Goal: Task Accomplishment & Management: Complete application form

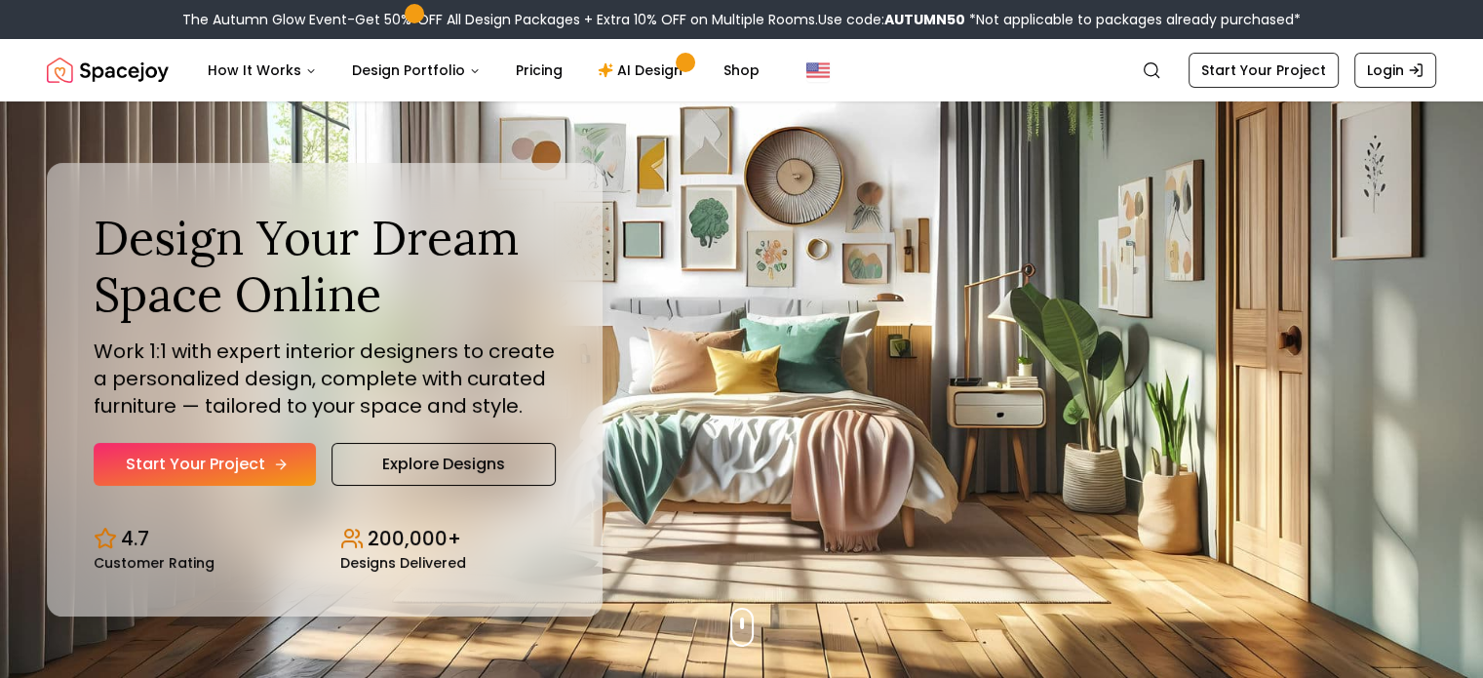
click at [167, 475] on link "Start Your Project" at bounding box center [205, 464] width 222 height 43
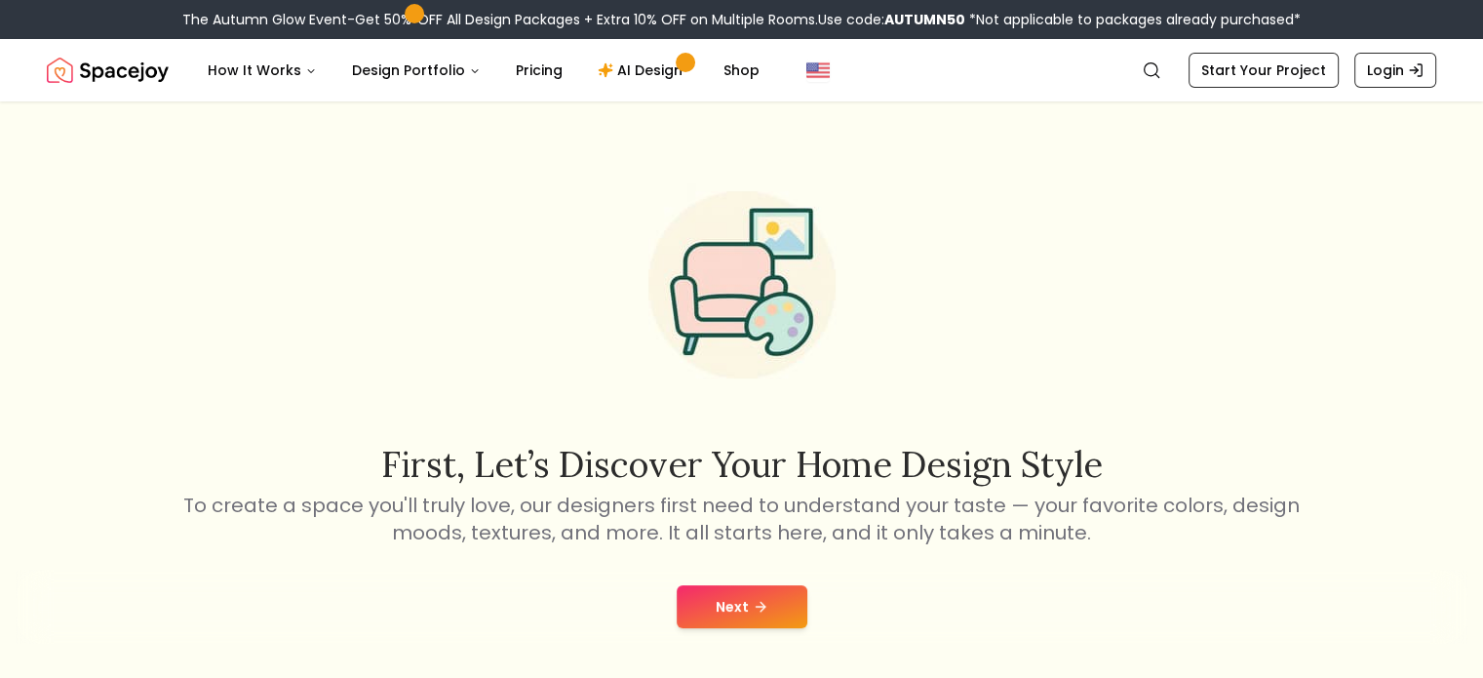
click at [710, 604] on button "Next" at bounding box center [742, 606] width 131 height 43
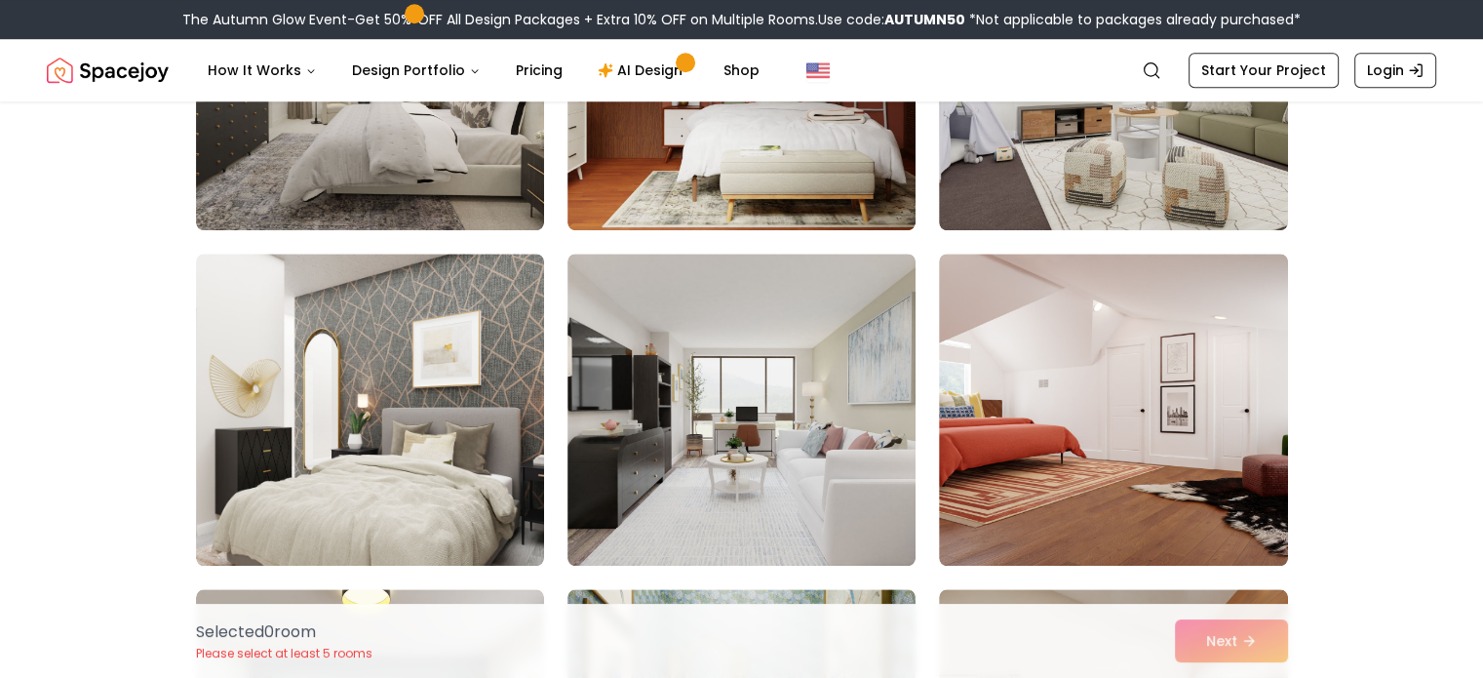
scroll to position [1694, 0]
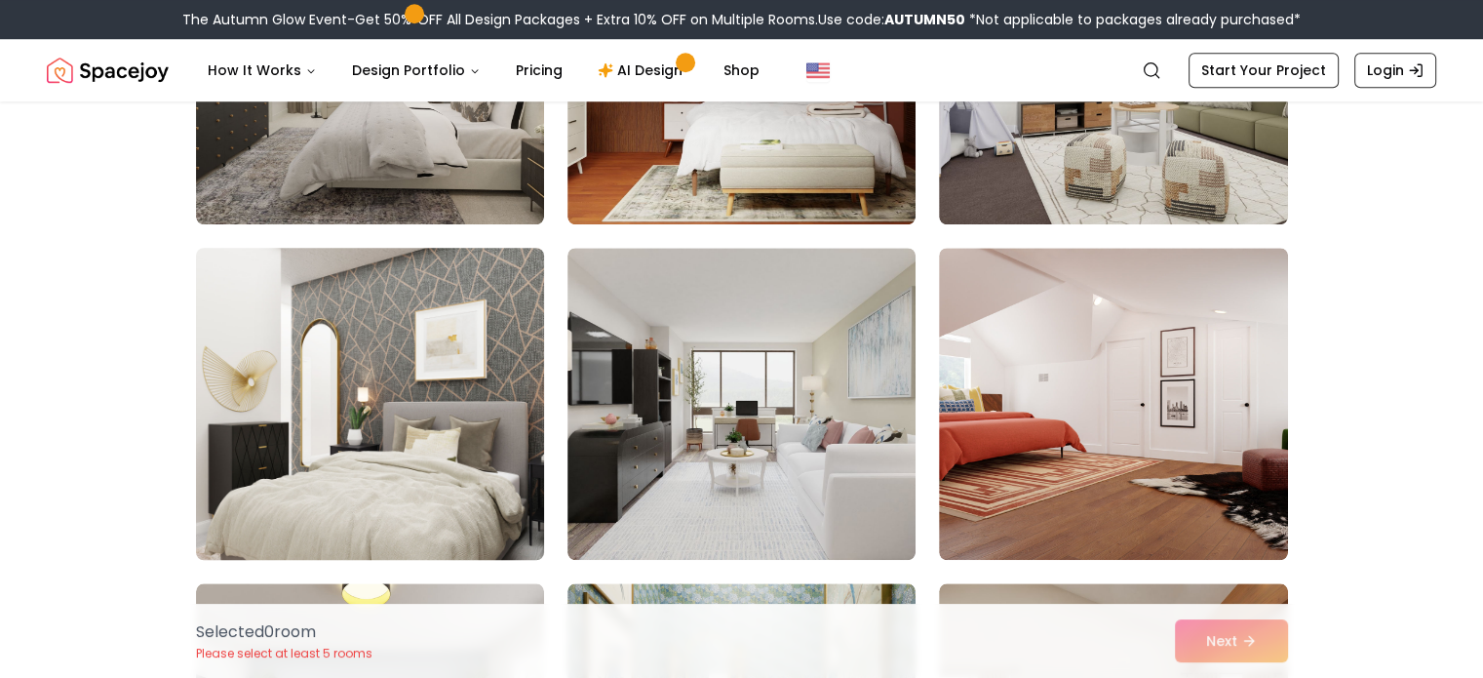
click at [468, 506] on img at bounding box center [370, 404] width 366 height 328
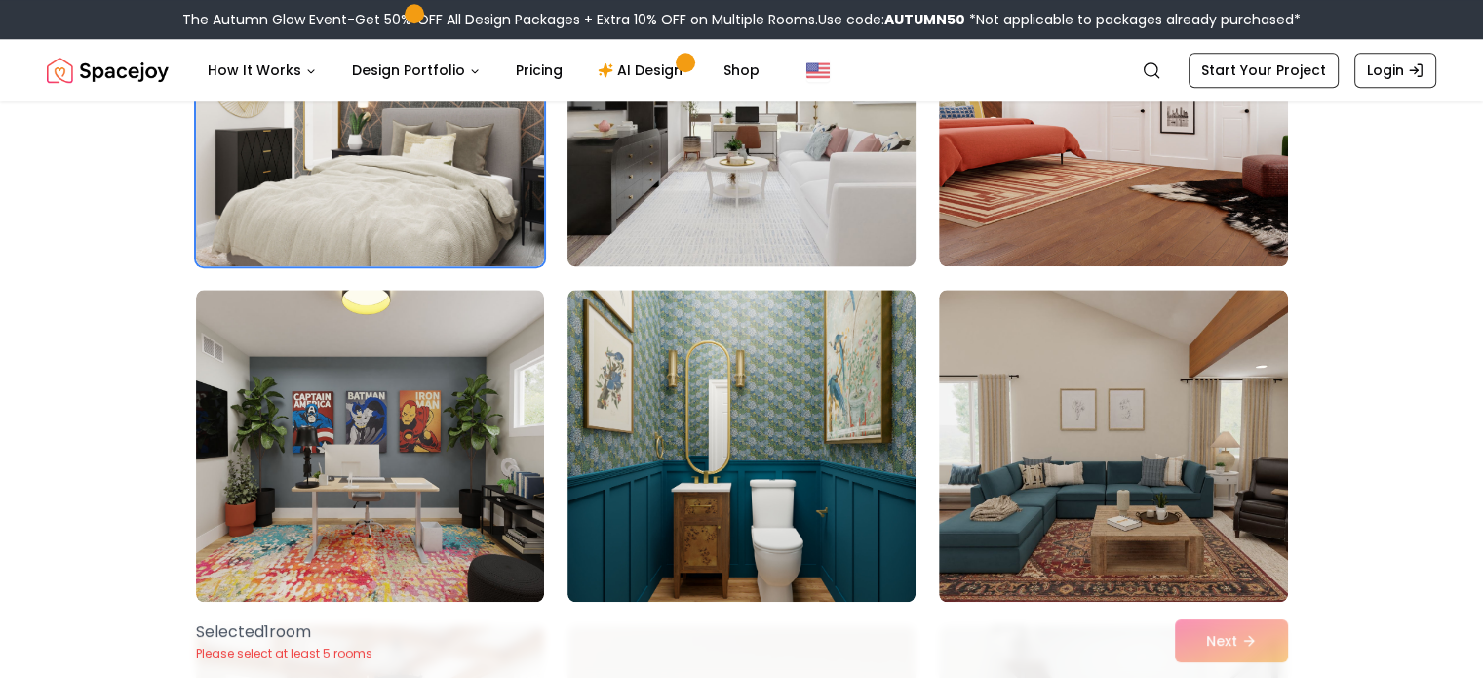
scroll to position [1992, 0]
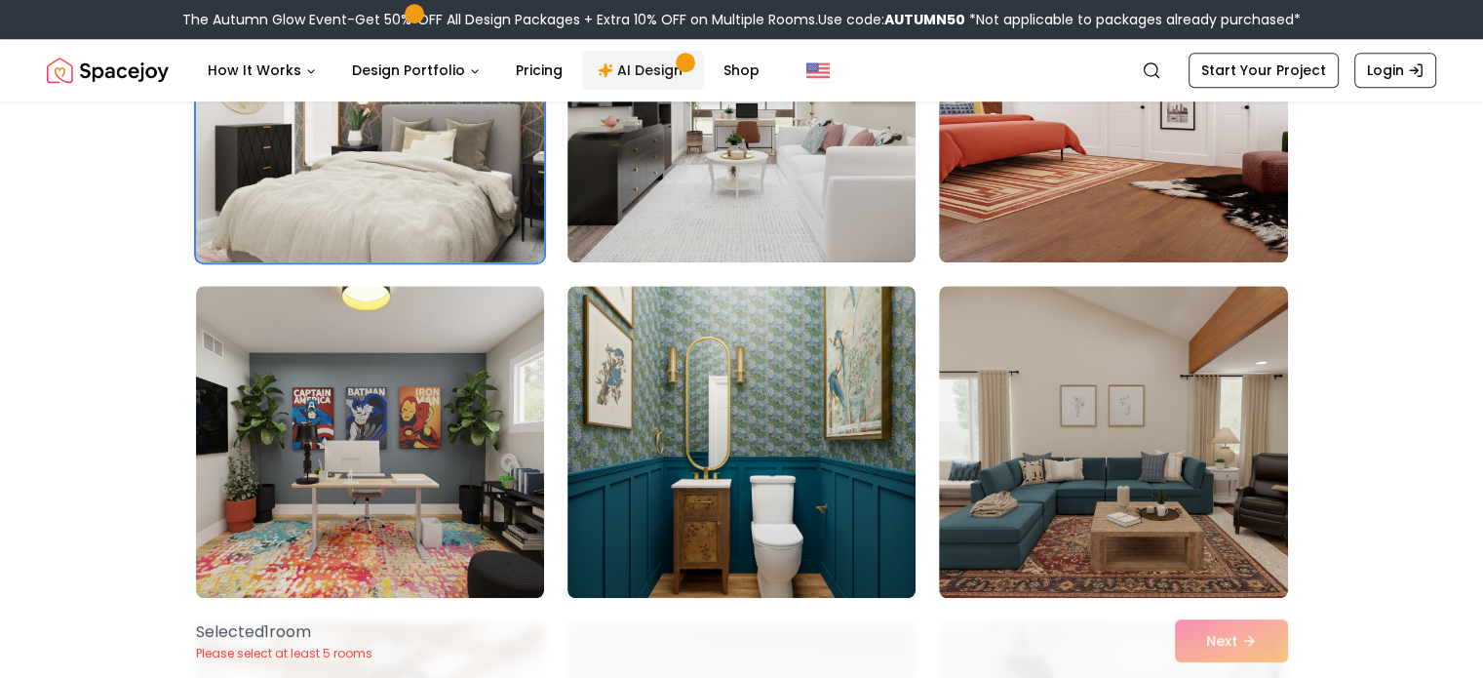
click at [659, 62] on link "AI Design" at bounding box center [643, 70] width 122 height 39
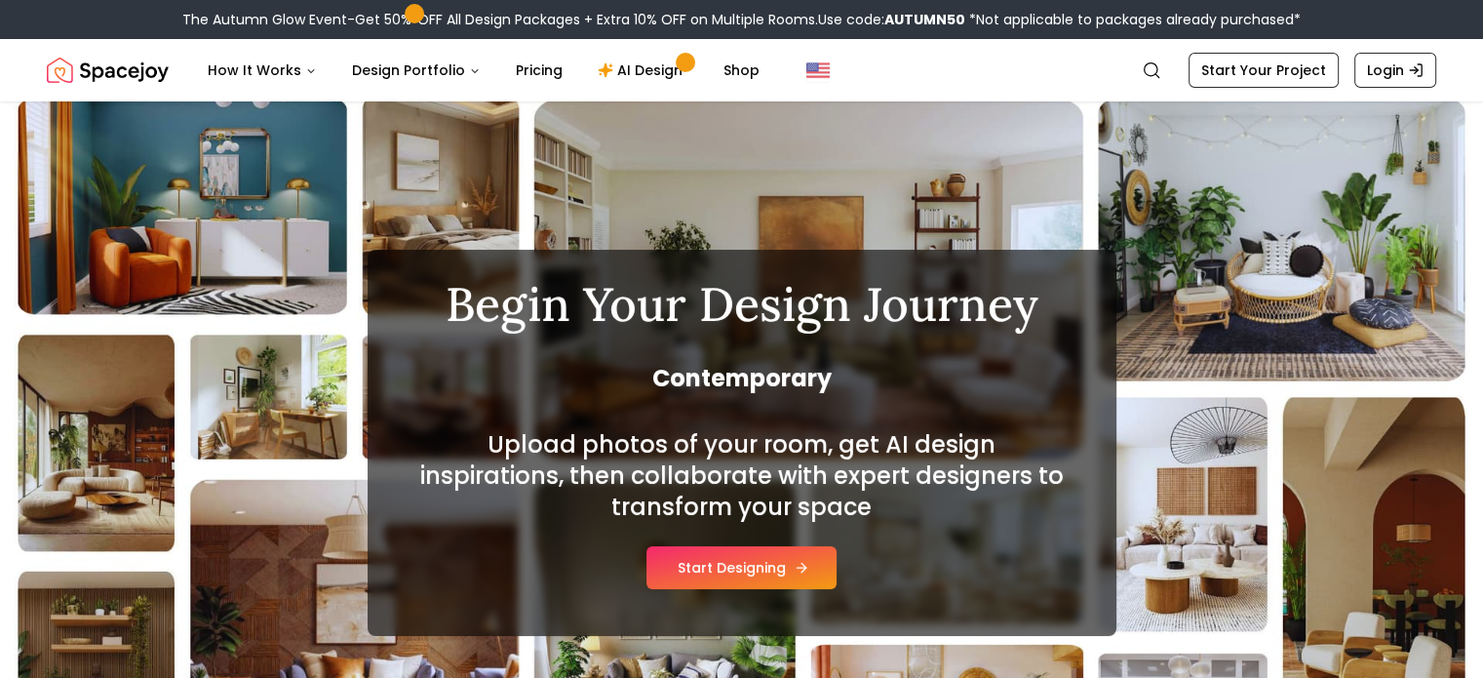
click at [684, 563] on button "Start Designing" at bounding box center [741, 567] width 190 height 43
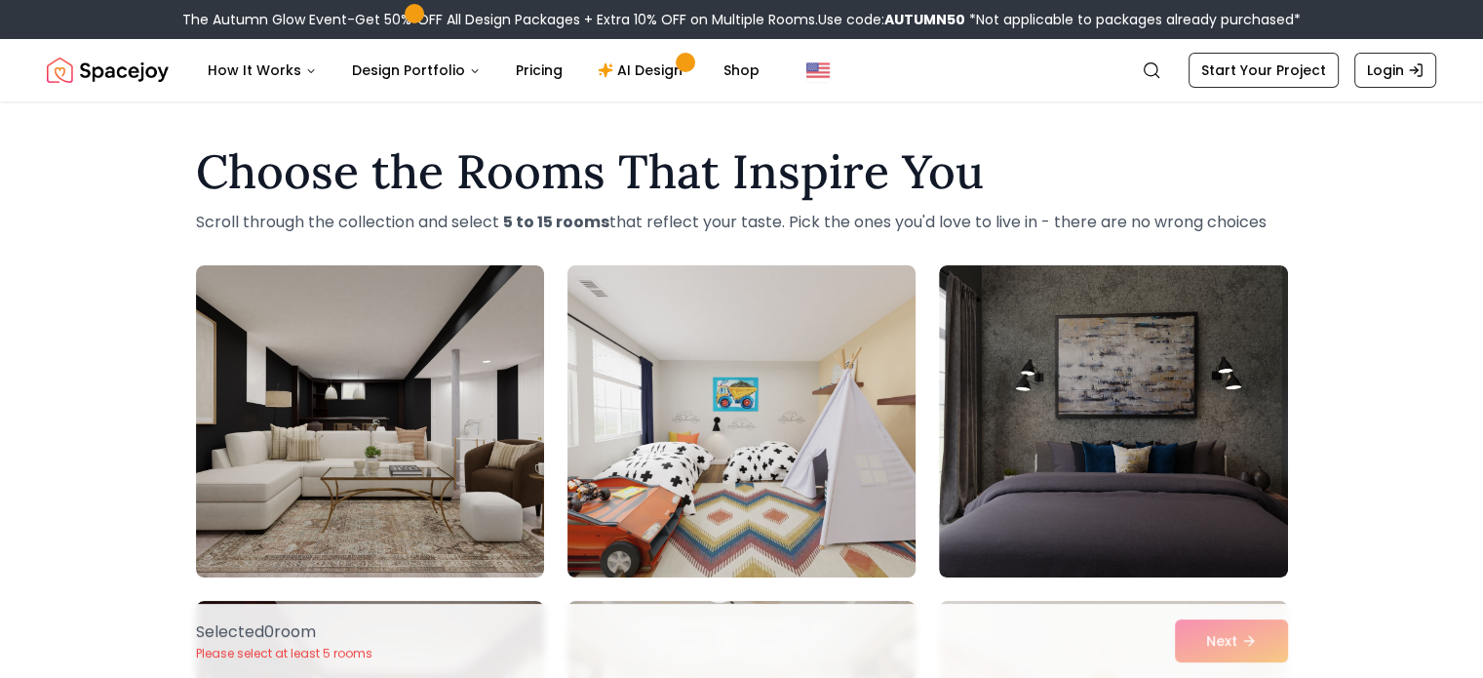
click at [844, 532] on img at bounding box center [742, 421] width 366 height 328
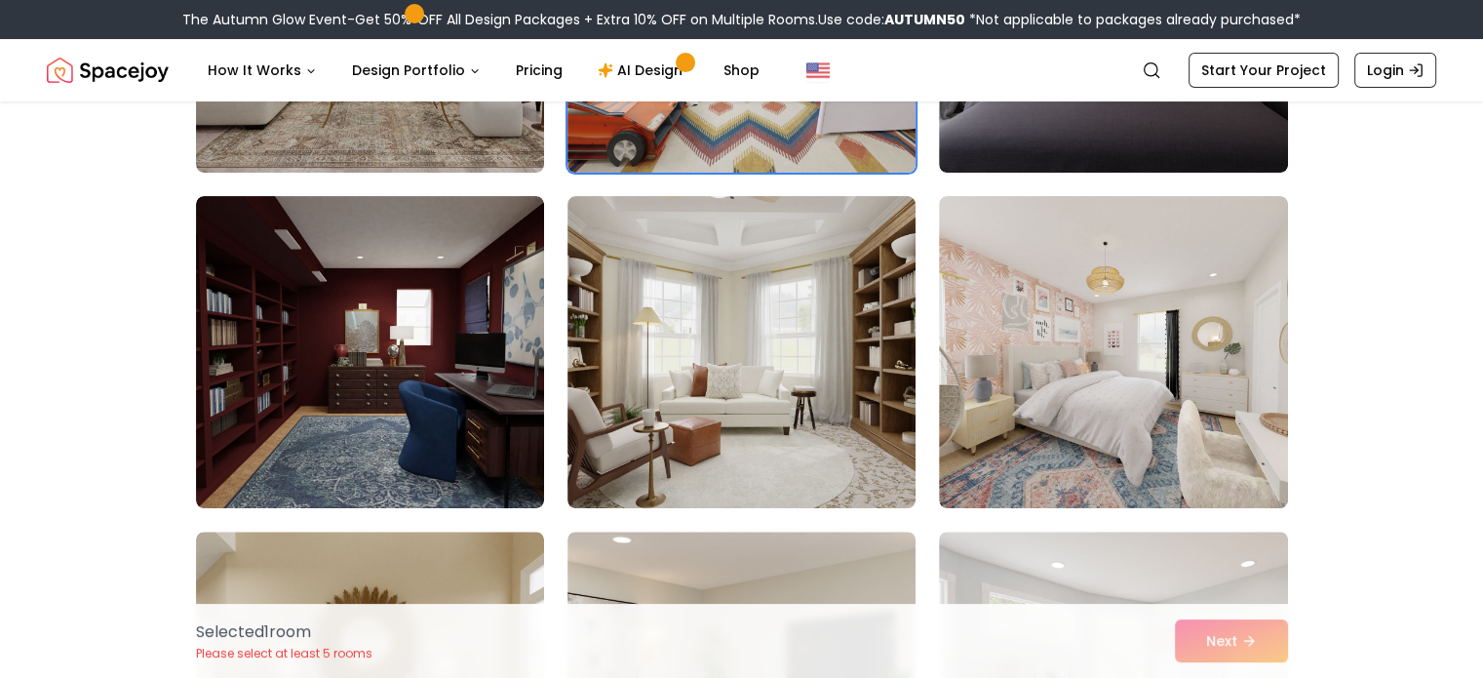
scroll to position [406, 0]
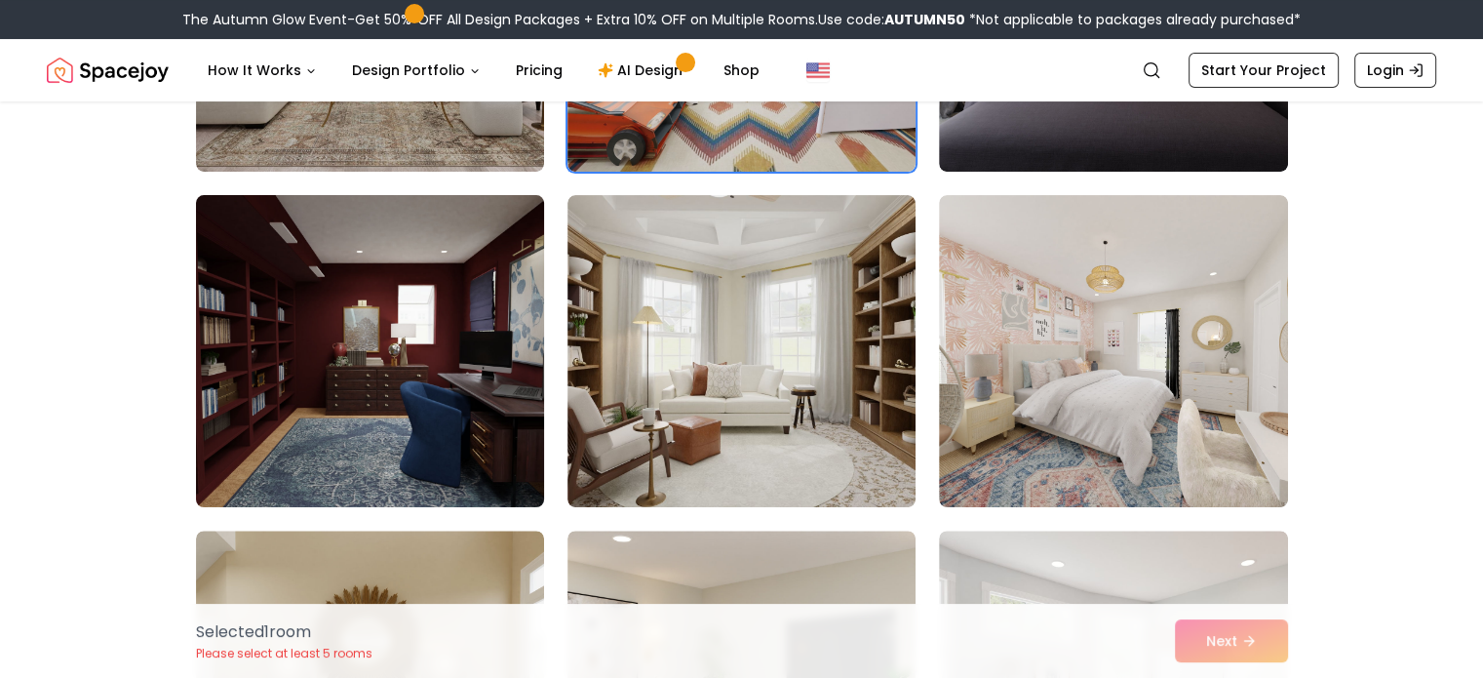
click at [426, 349] on img at bounding box center [370, 351] width 366 height 328
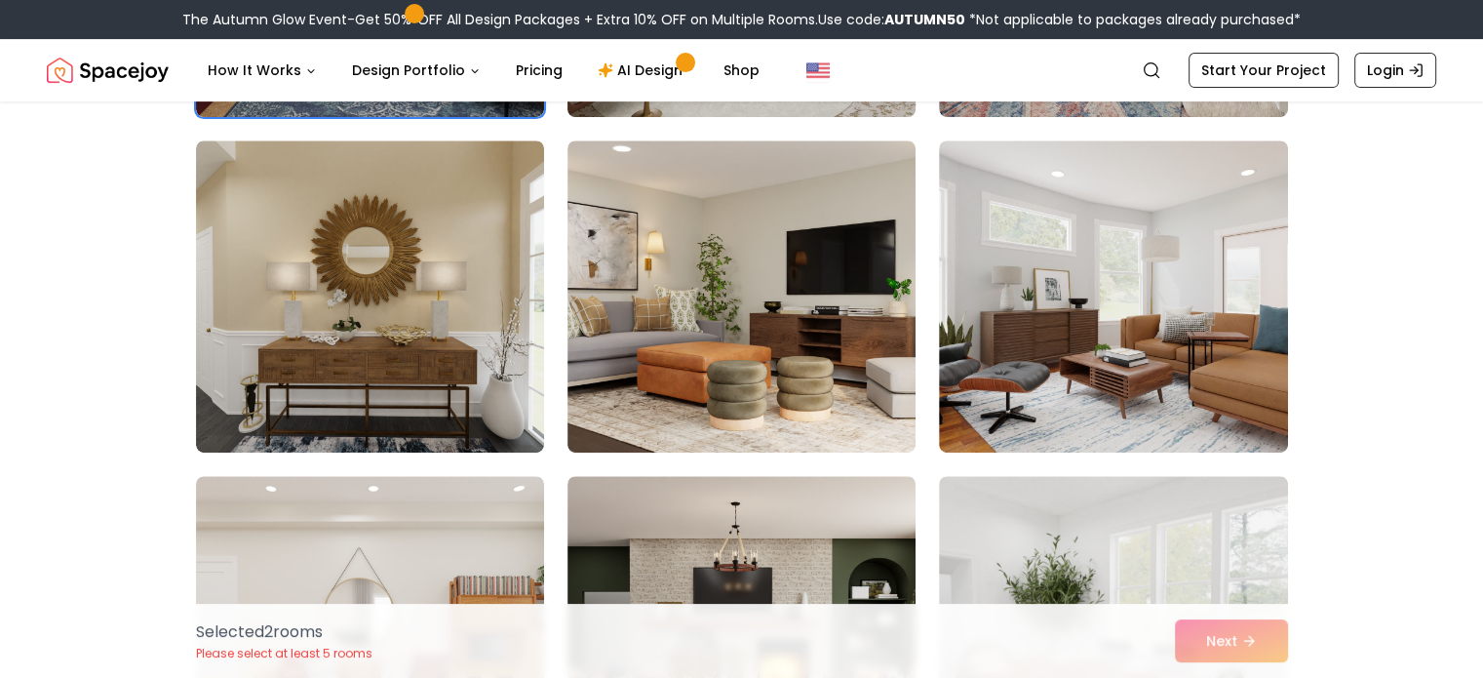
scroll to position [796, 0]
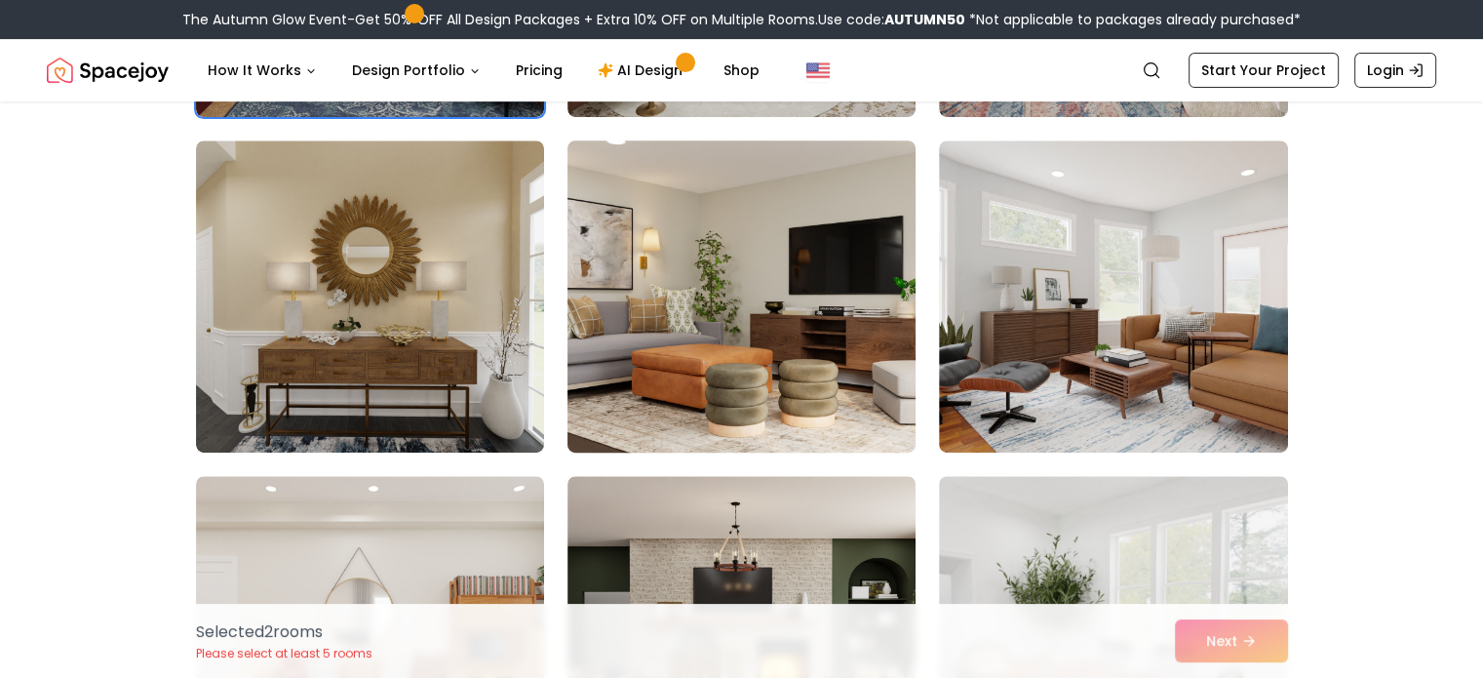
click at [693, 371] on img at bounding box center [742, 297] width 366 height 328
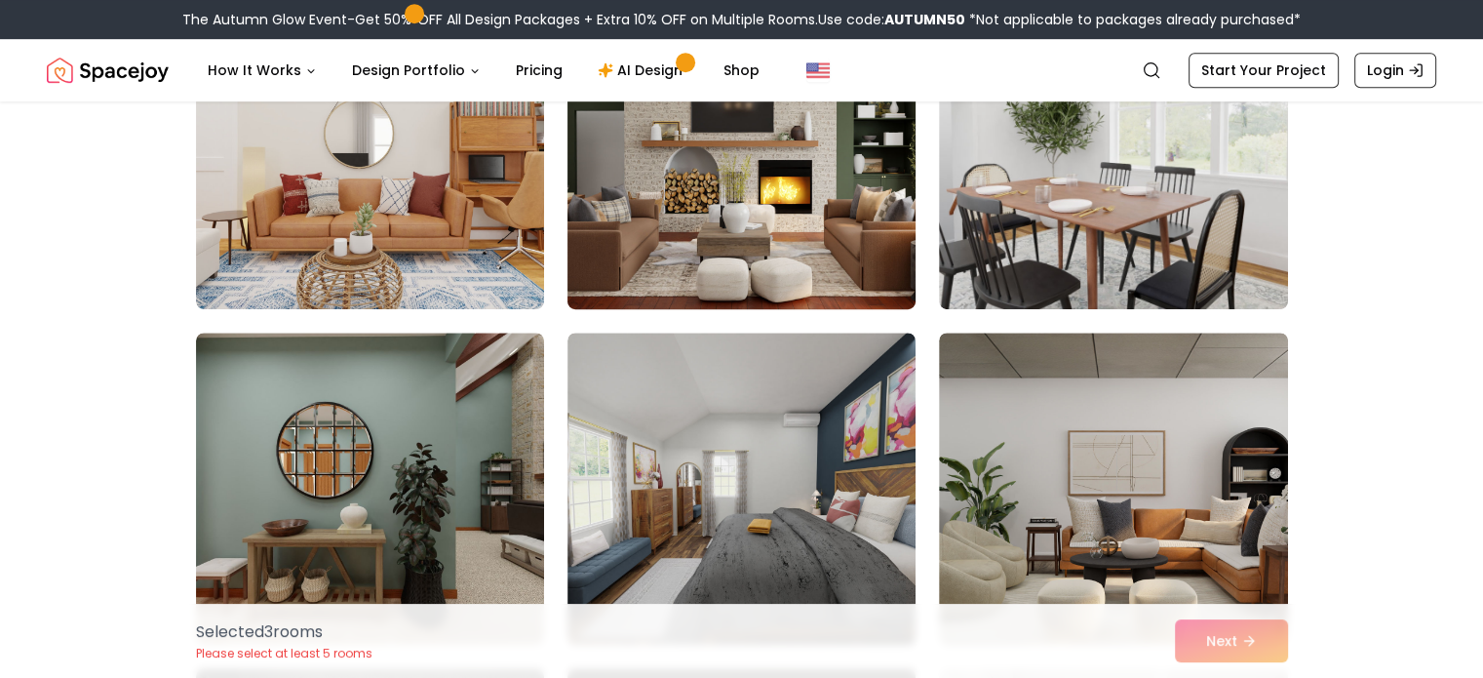
scroll to position [1275, 0]
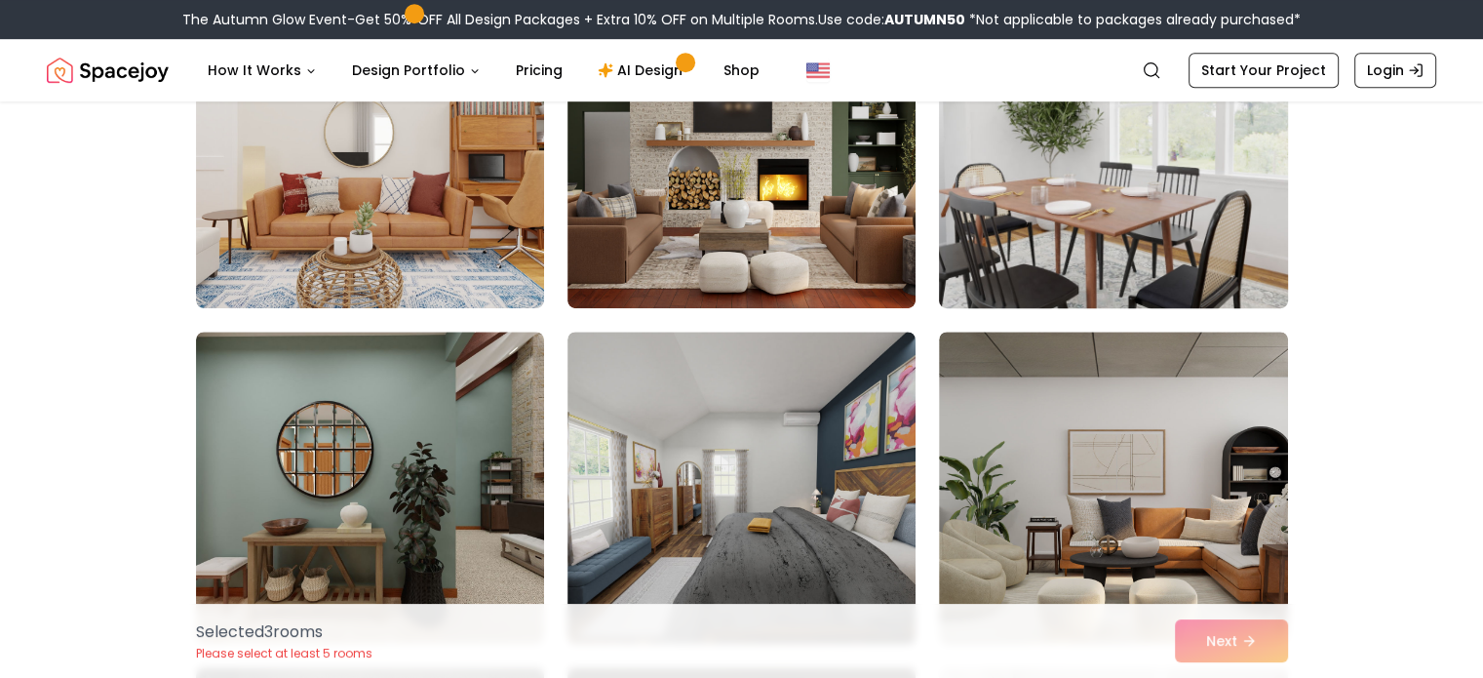
click at [1026, 251] on img at bounding box center [1113, 152] width 366 height 328
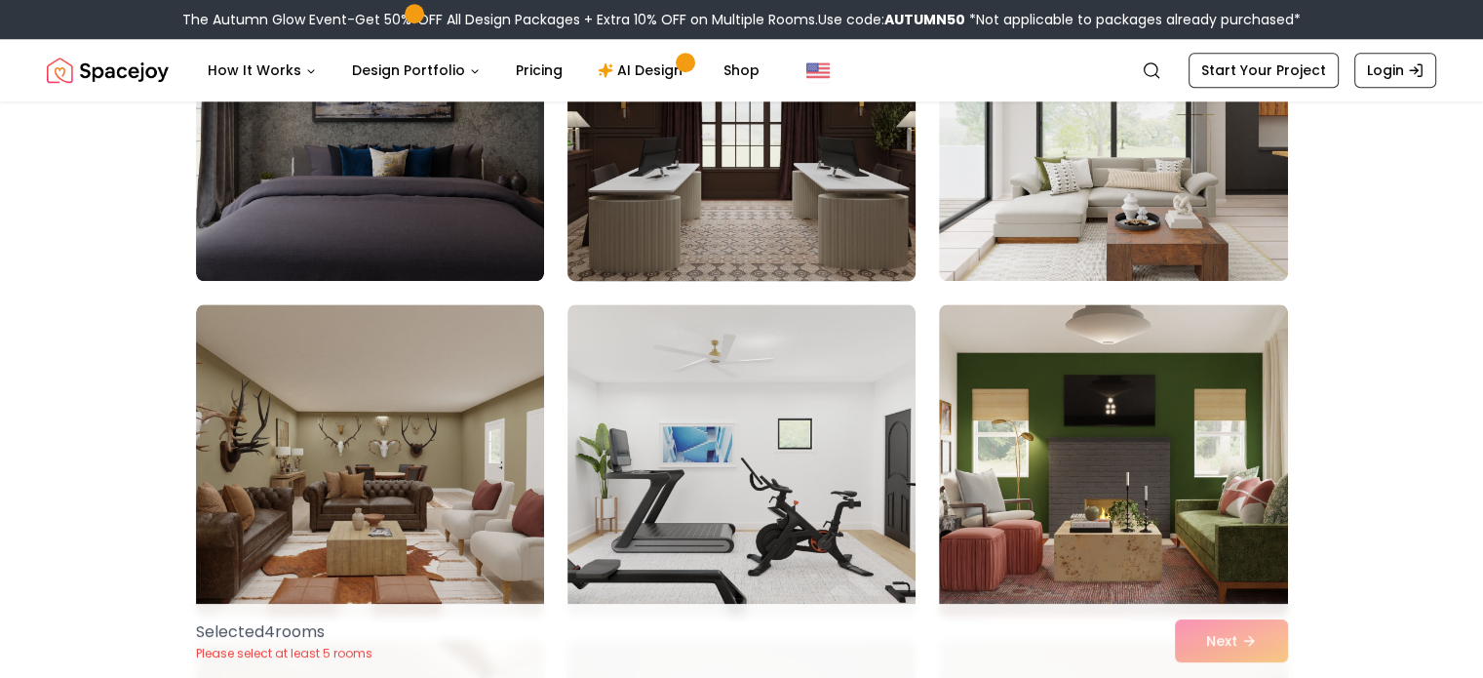
scroll to position [1975, 0]
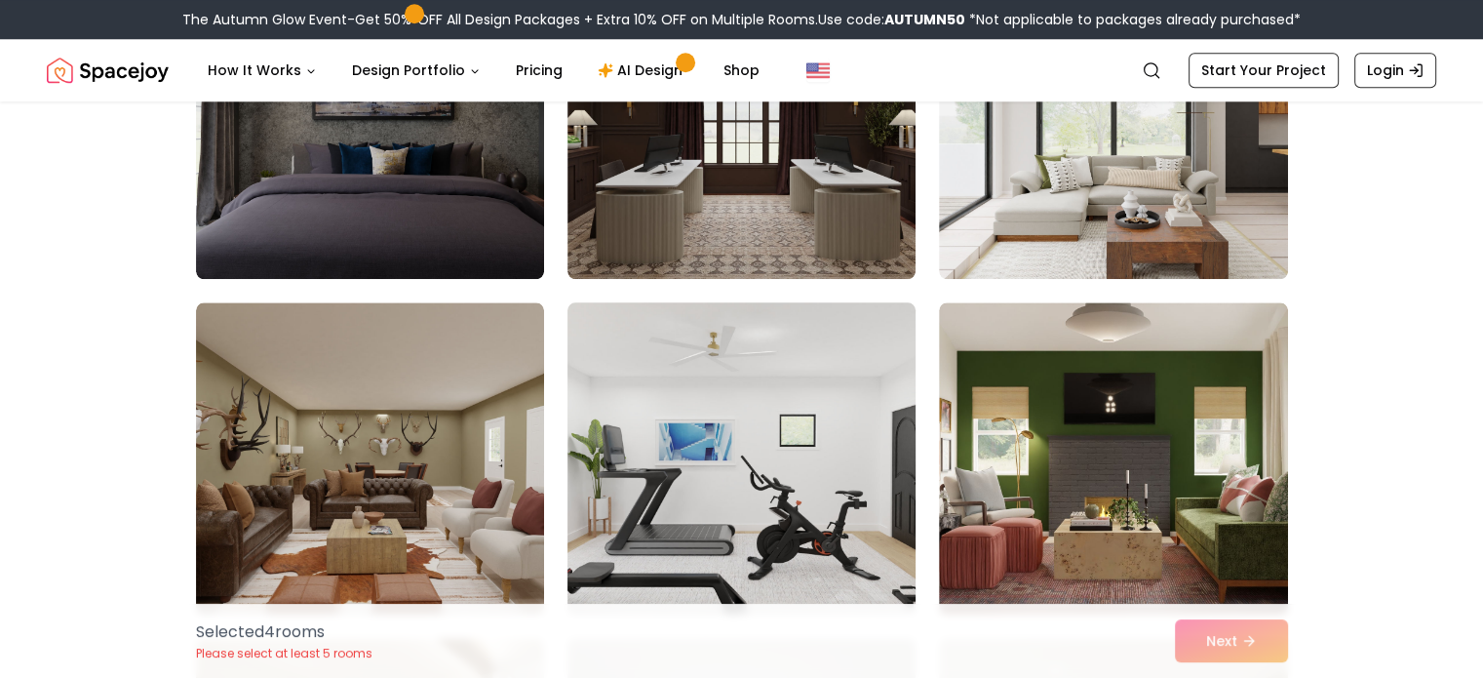
click at [817, 458] on img at bounding box center [742, 458] width 366 height 328
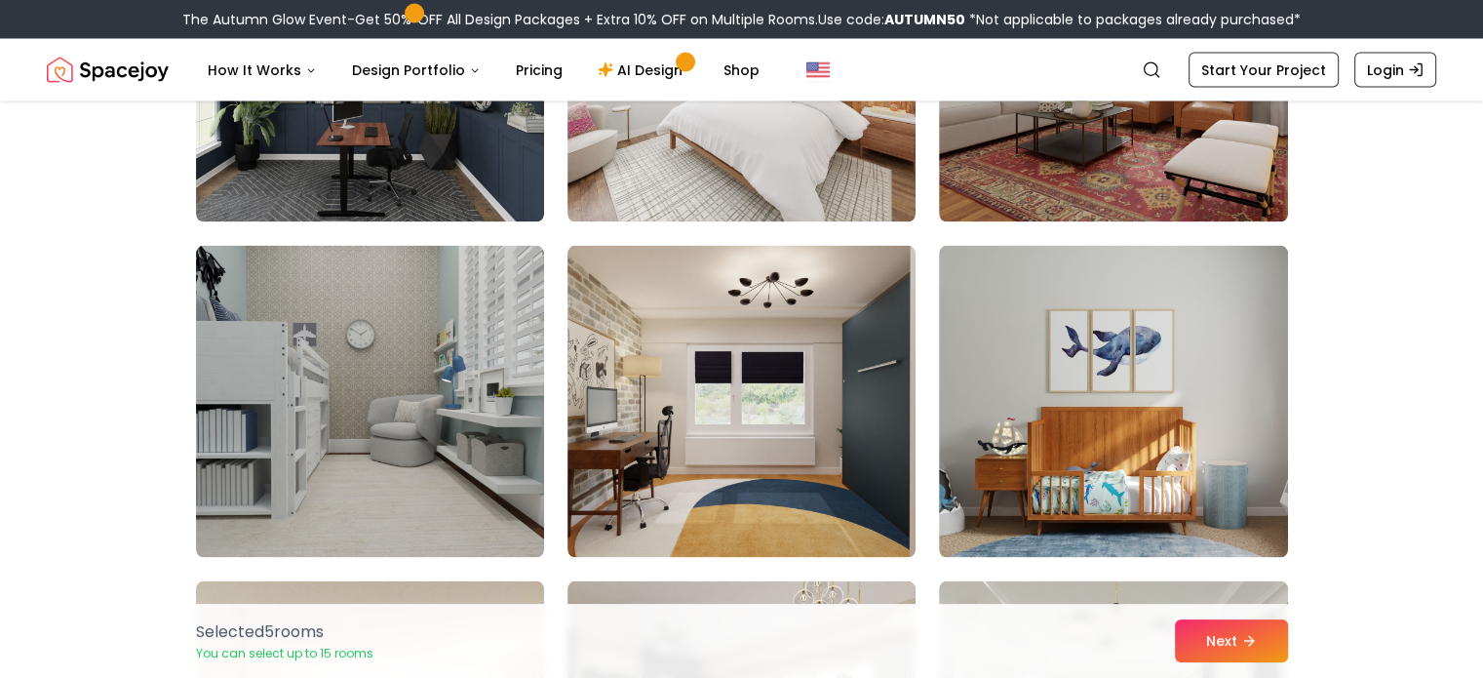
scroll to position [3715, 0]
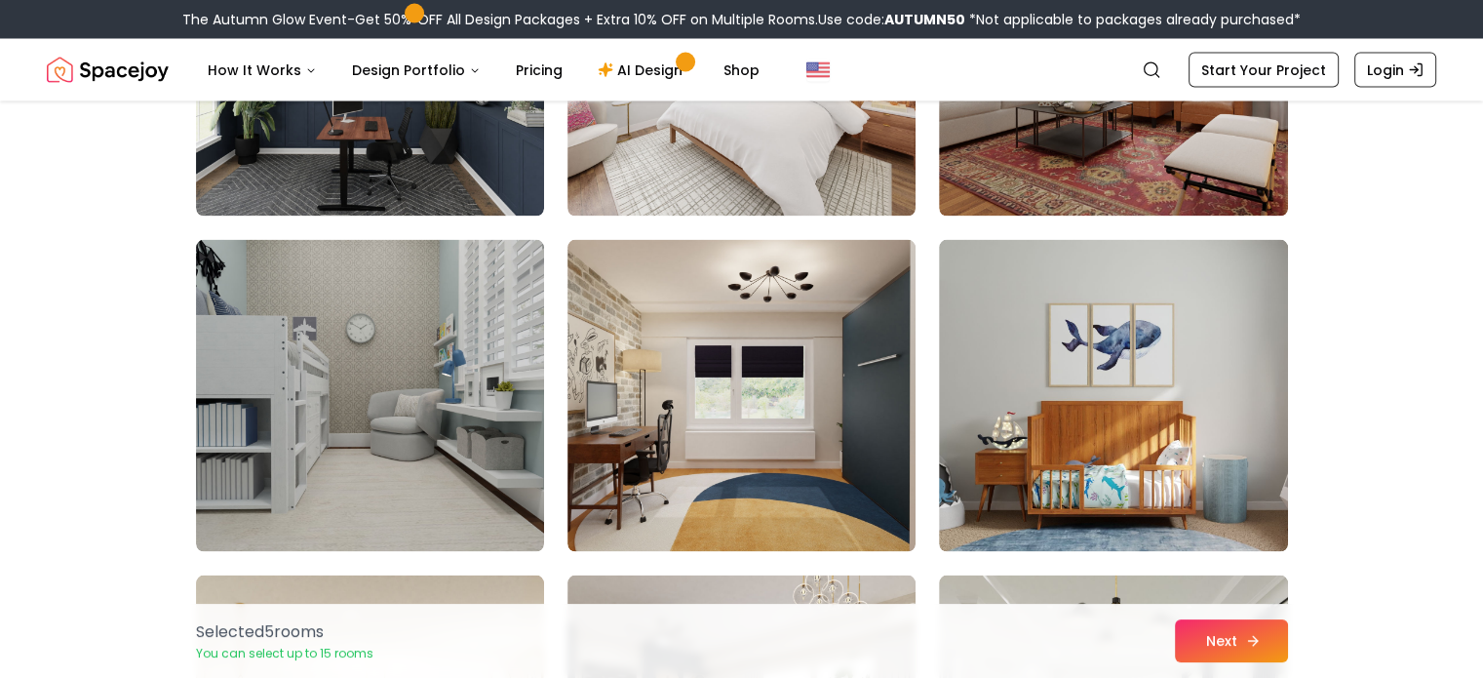
click at [1224, 639] on button "Next" at bounding box center [1231, 640] width 113 height 43
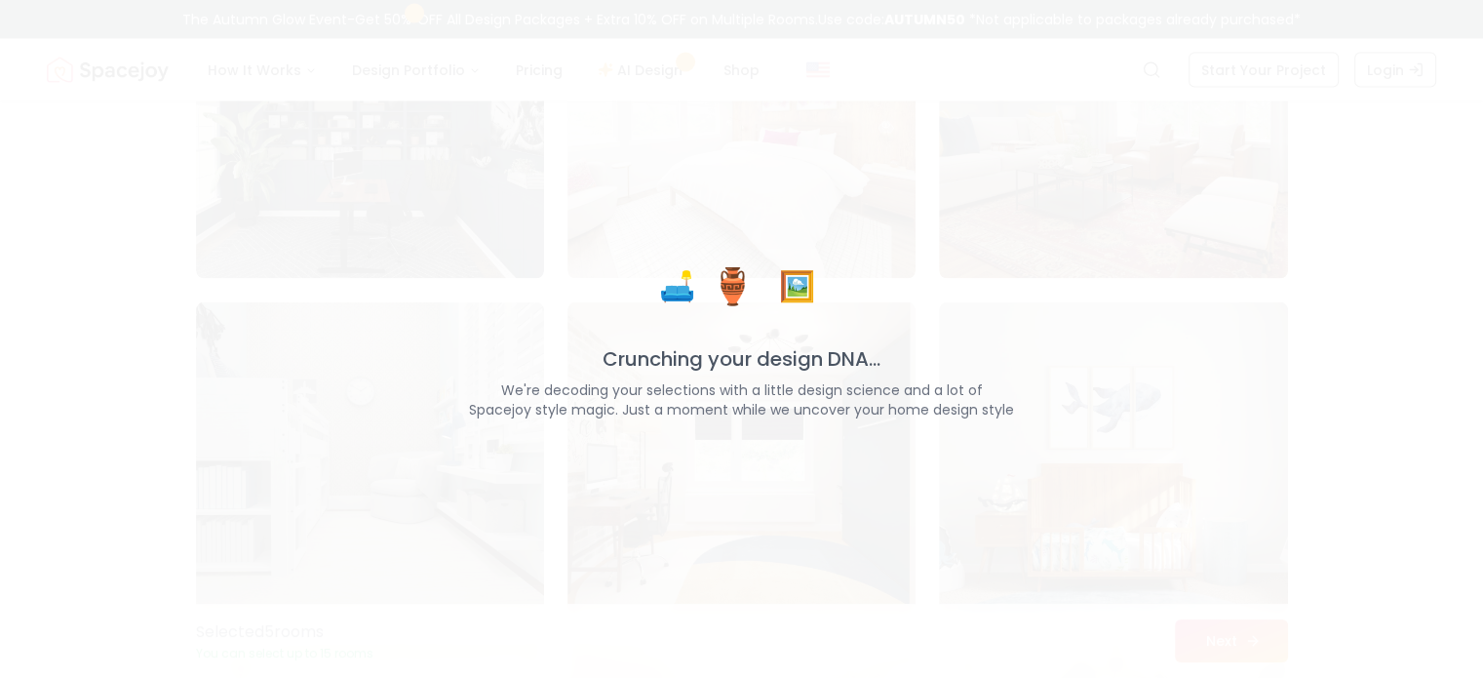
scroll to position [3777, 0]
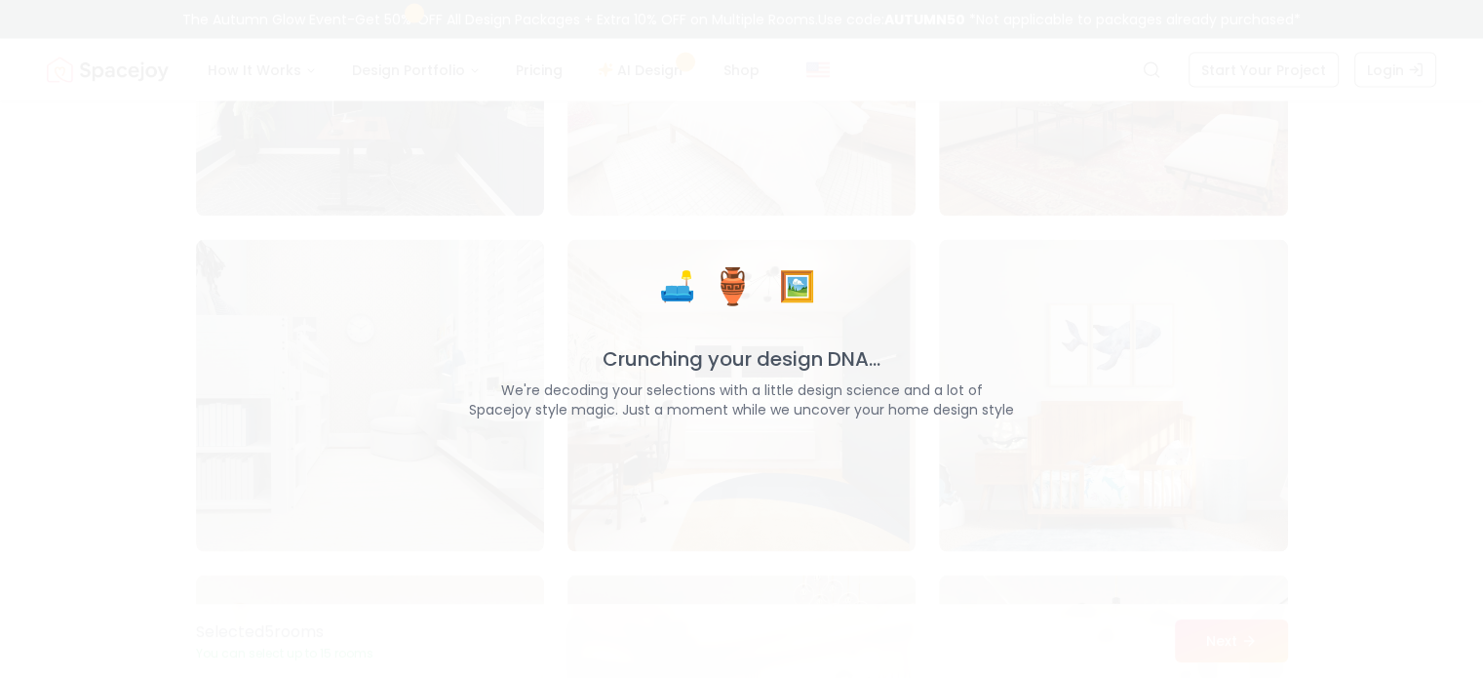
click at [798, 293] on span "🖼️" at bounding box center [797, 285] width 49 height 49
drag, startPoint x: 883, startPoint y: 363, endPoint x: 528, endPoint y: 393, distance: 356.2
click at [528, 393] on div "Crunching your design DNA... We're decoding your selections with a little desig…" at bounding box center [741, 382] width 742 height 74
click at [1029, 261] on div "🛋️ 🏺 🖼️ Crunching your design DNA... We're decoding your selections with a litt…" at bounding box center [741, 339] width 742 height 160
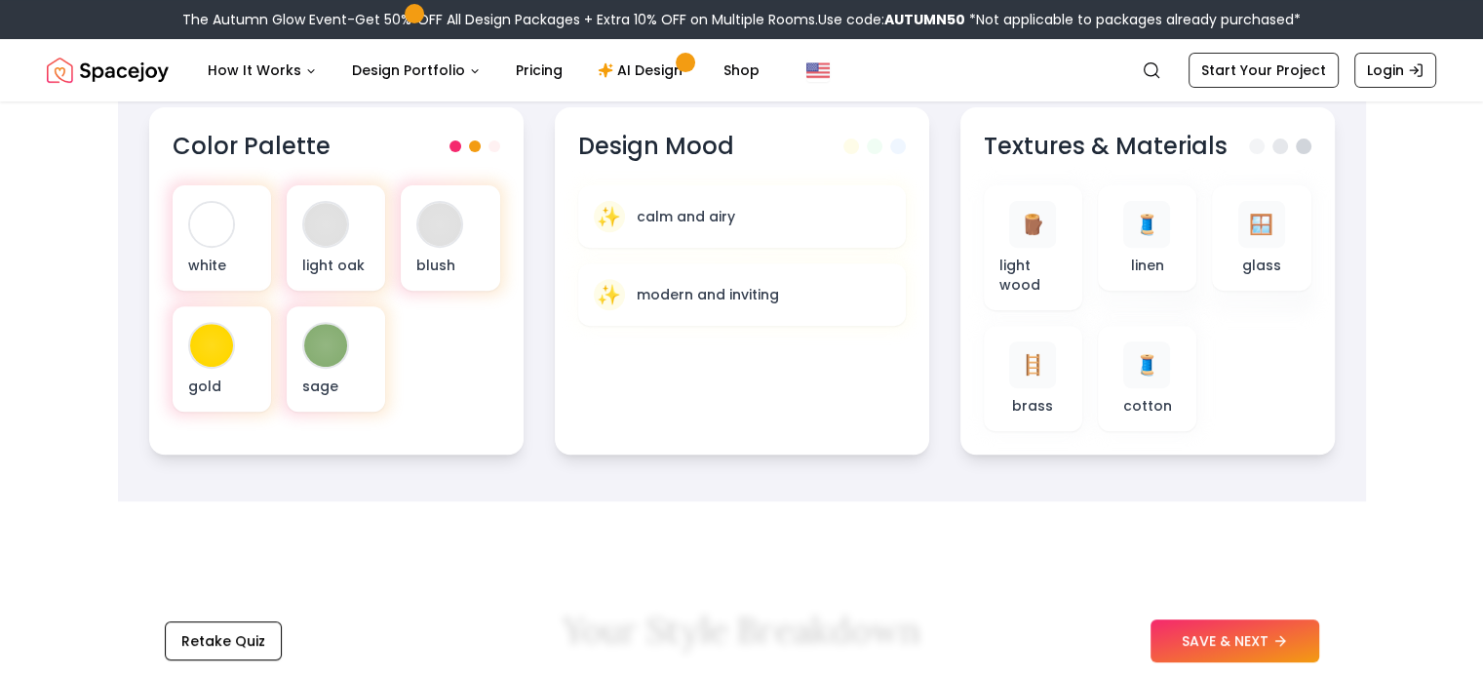
scroll to position [698, 0]
click at [1296, 629] on button "SAVE & NEXT" at bounding box center [1234, 640] width 169 height 43
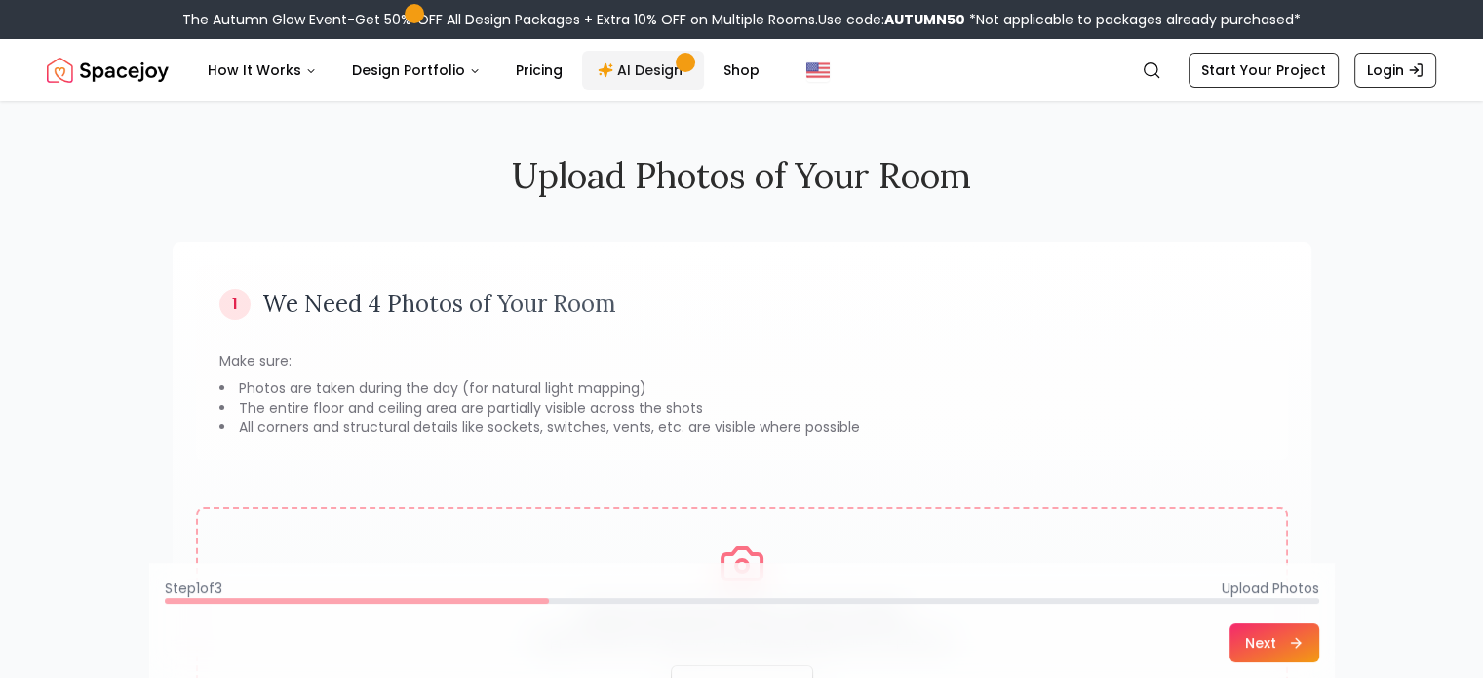
click at [655, 68] on link "AI Design" at bounding box center [643, 70] width 122 height 39
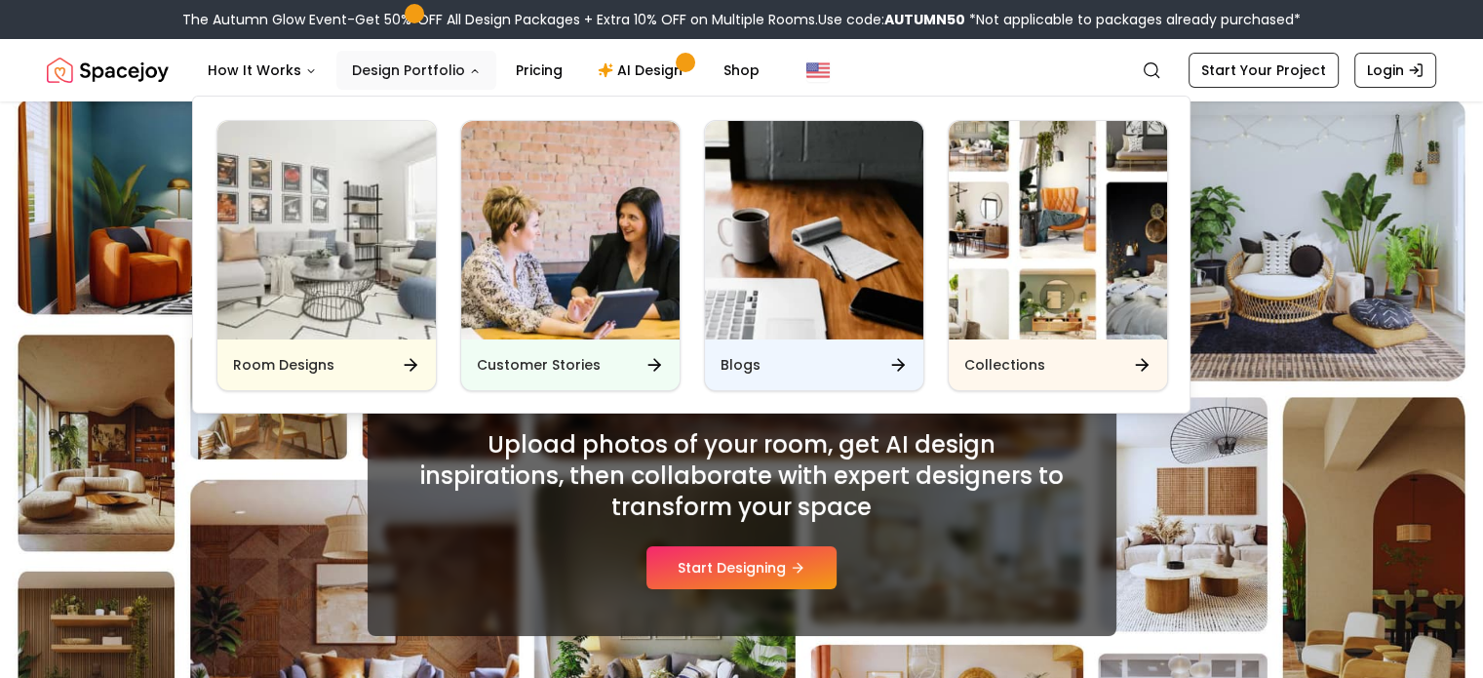
click at [361, 63] on button "Design Portfolio" at bounding box center [416, 70] width 160 height 39
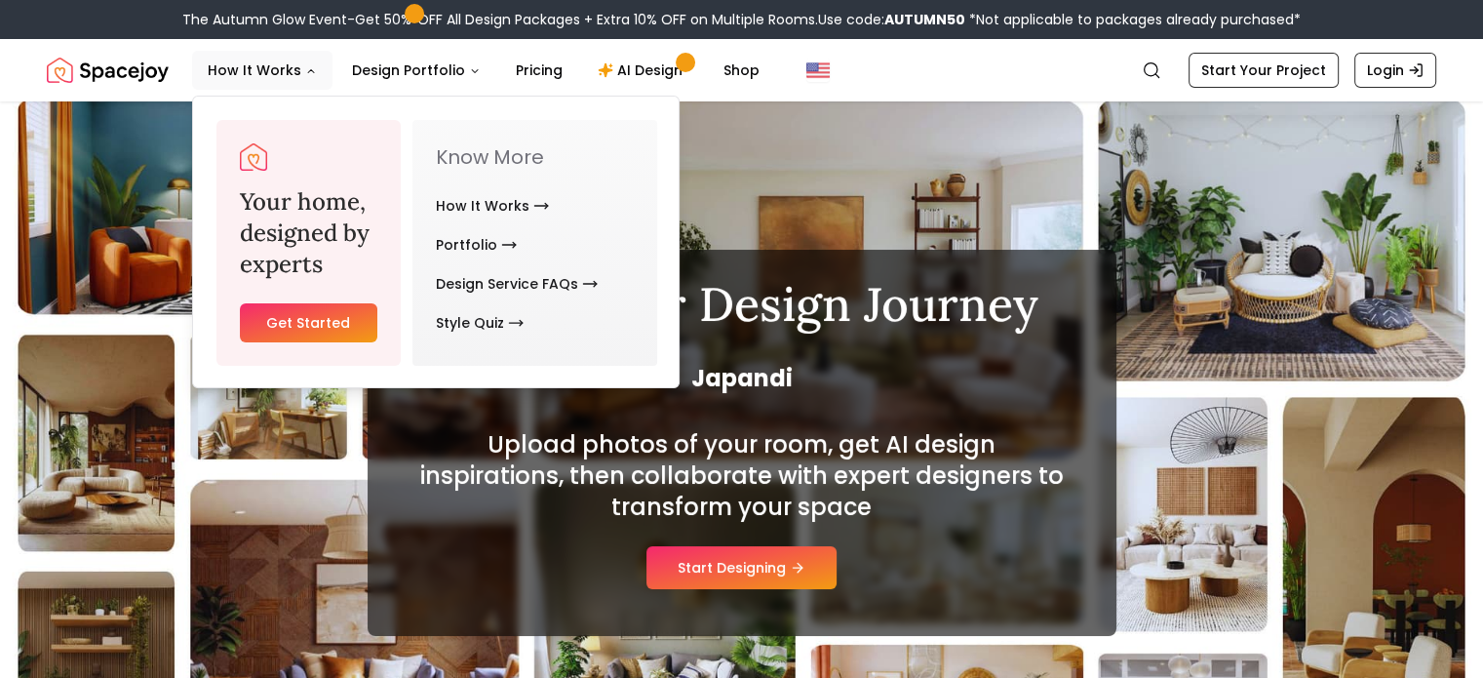
click at [340, 315] on link "Get Started" at bounding box center [308, 322] width 137 height 39
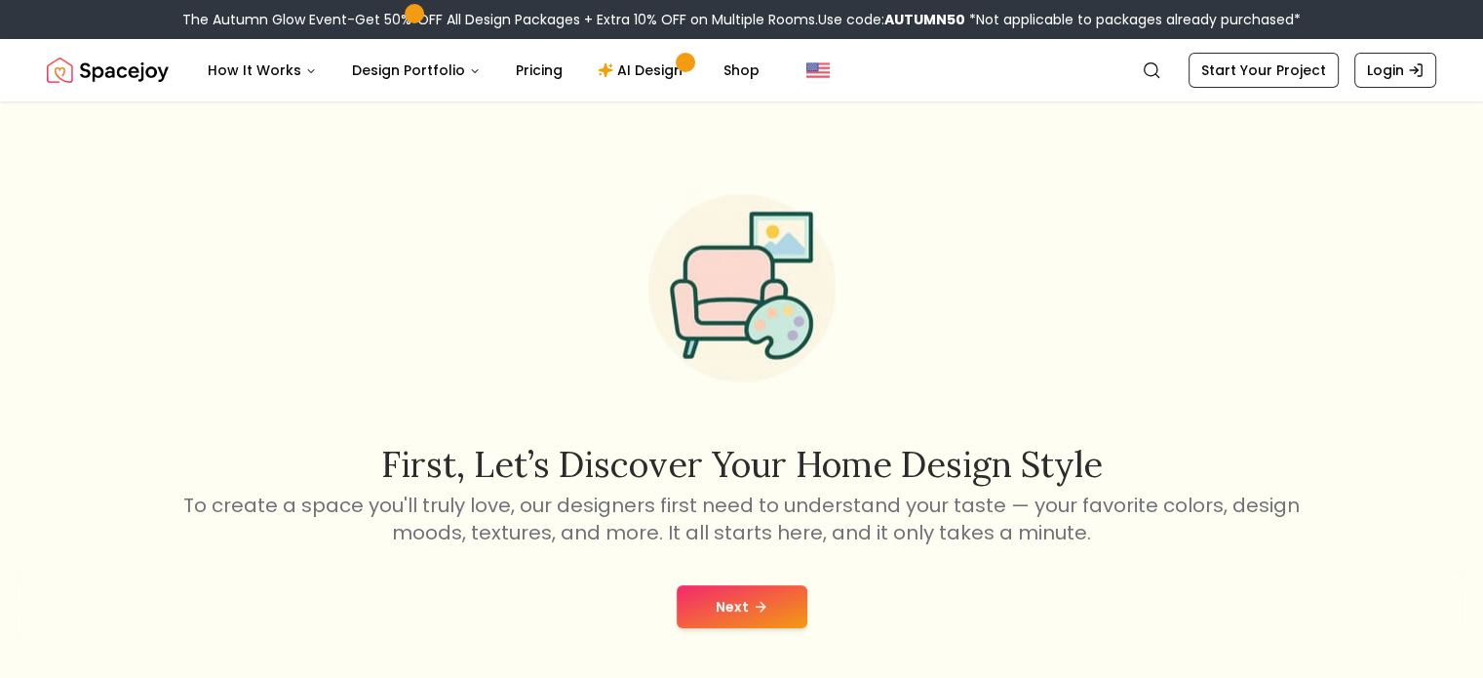
click at [754, 615] on button "Next" at bounding box center [742, 606] width 131 height 43
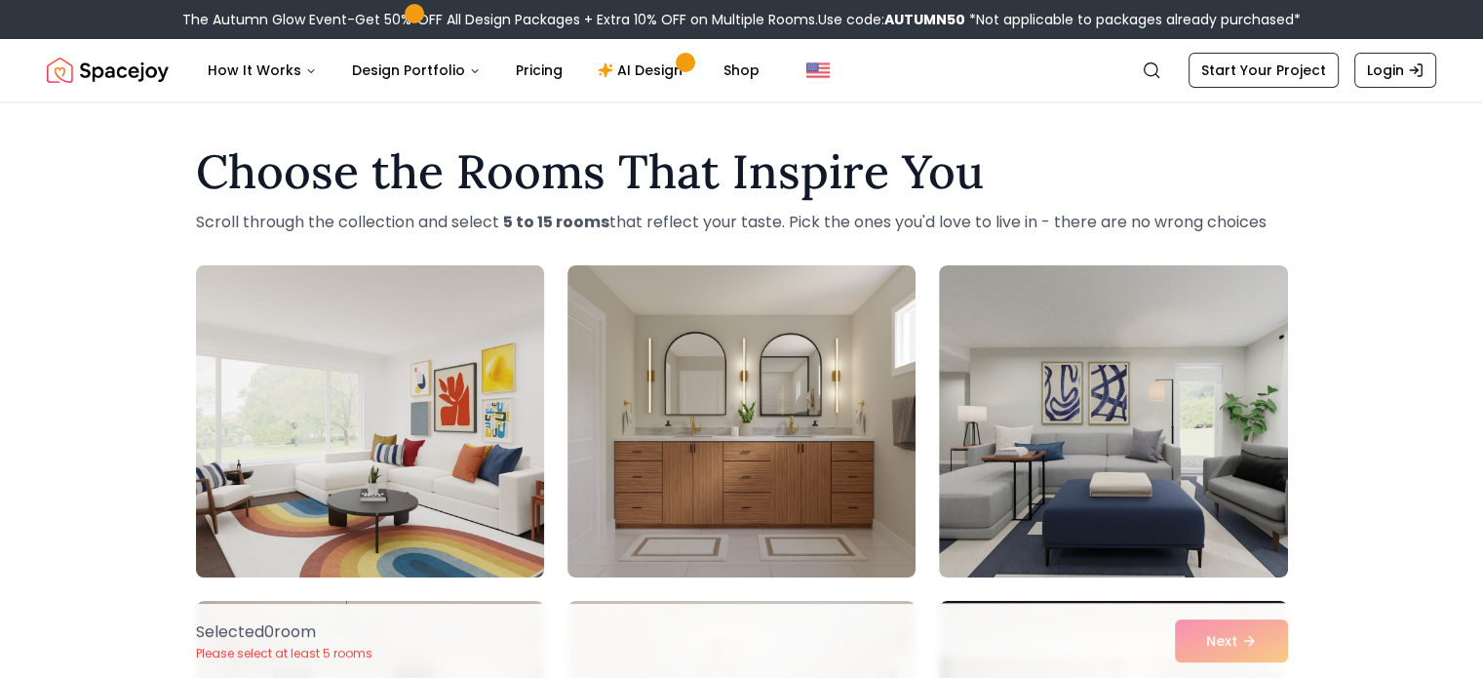
click at [466, 422] on img at bounding box center [370, 421] width 366 height 328
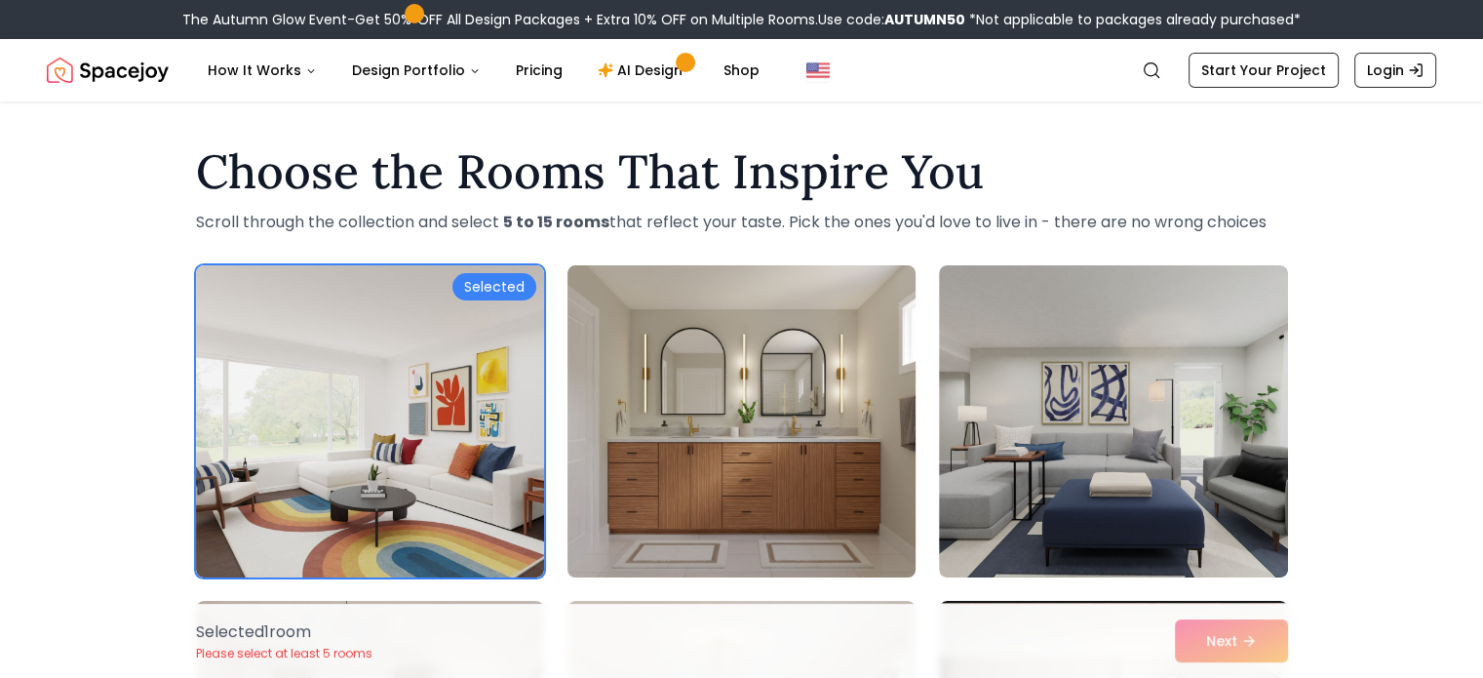
click at [705, 456] on img at bounding box center [742, 421] width 366 height 328
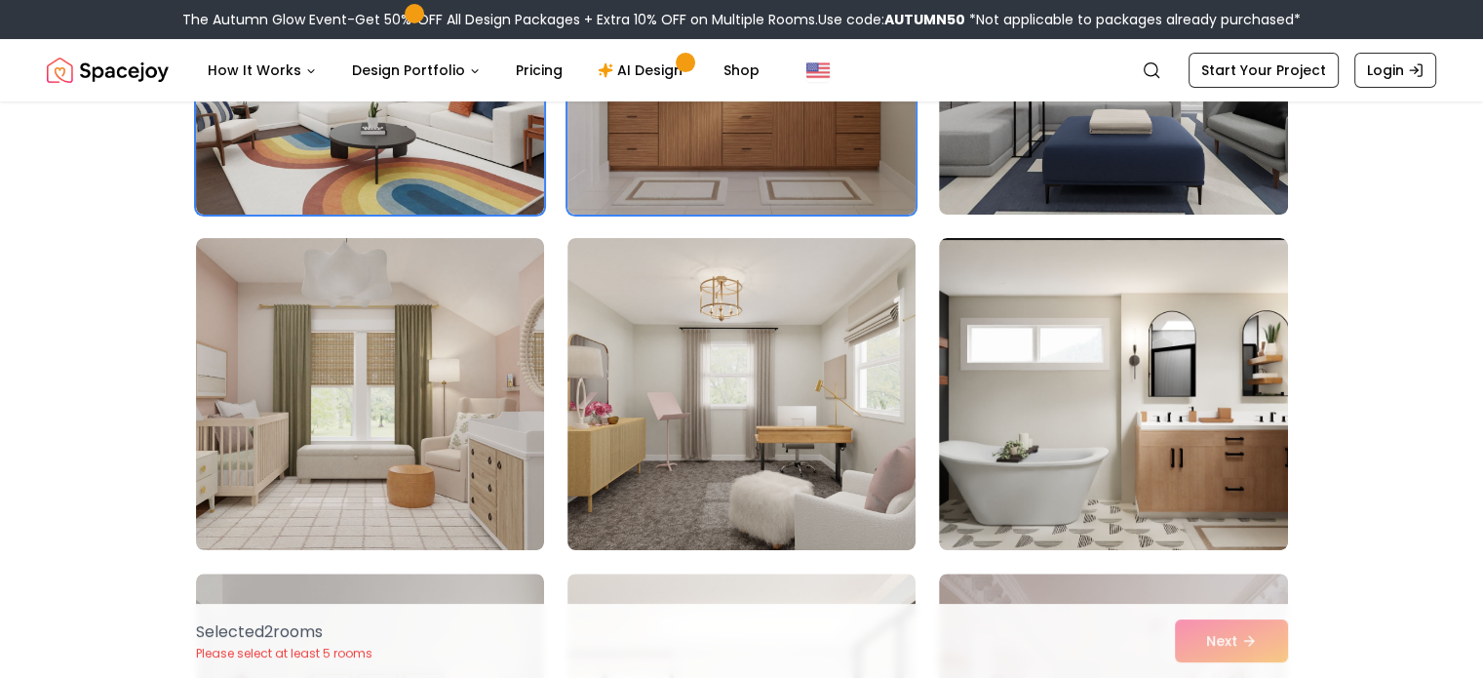
scroll to position [365, 0]
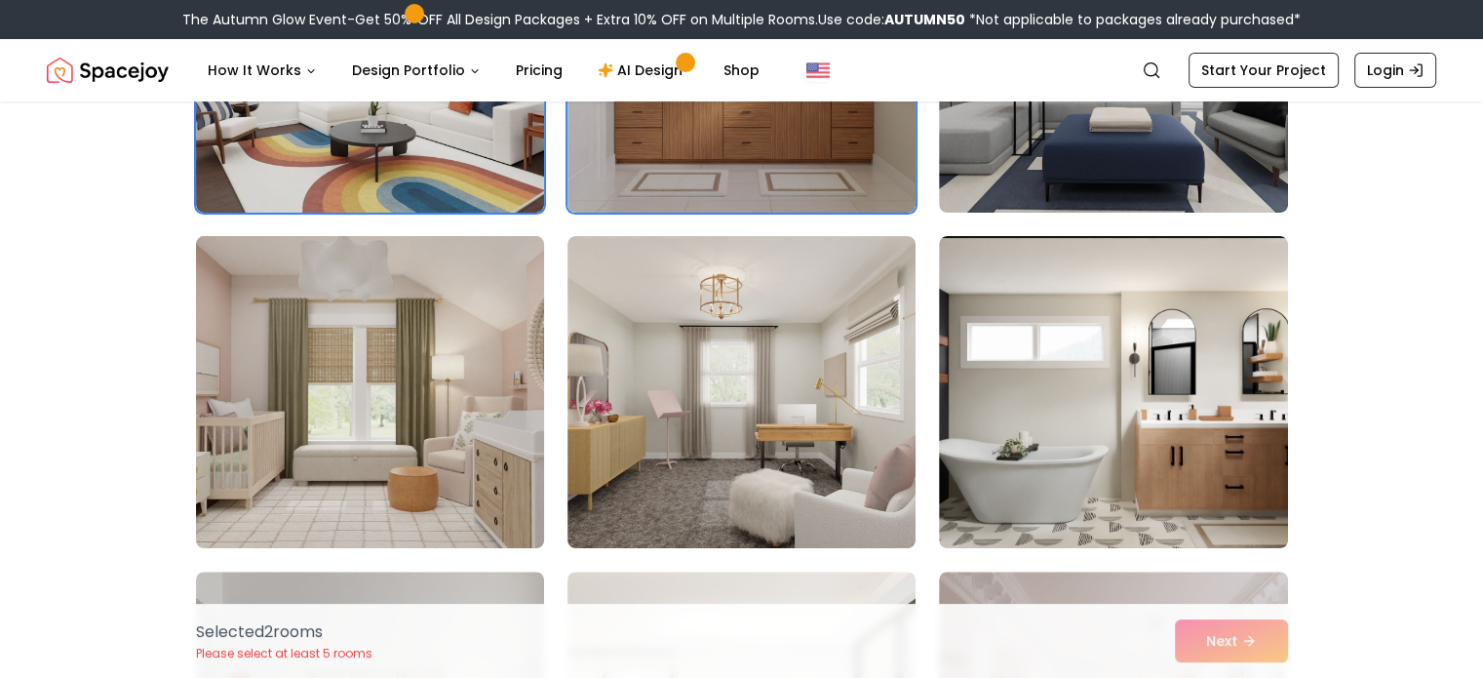
click at [485, 448] on img at bounding box center [370, 392] width 366 height 328
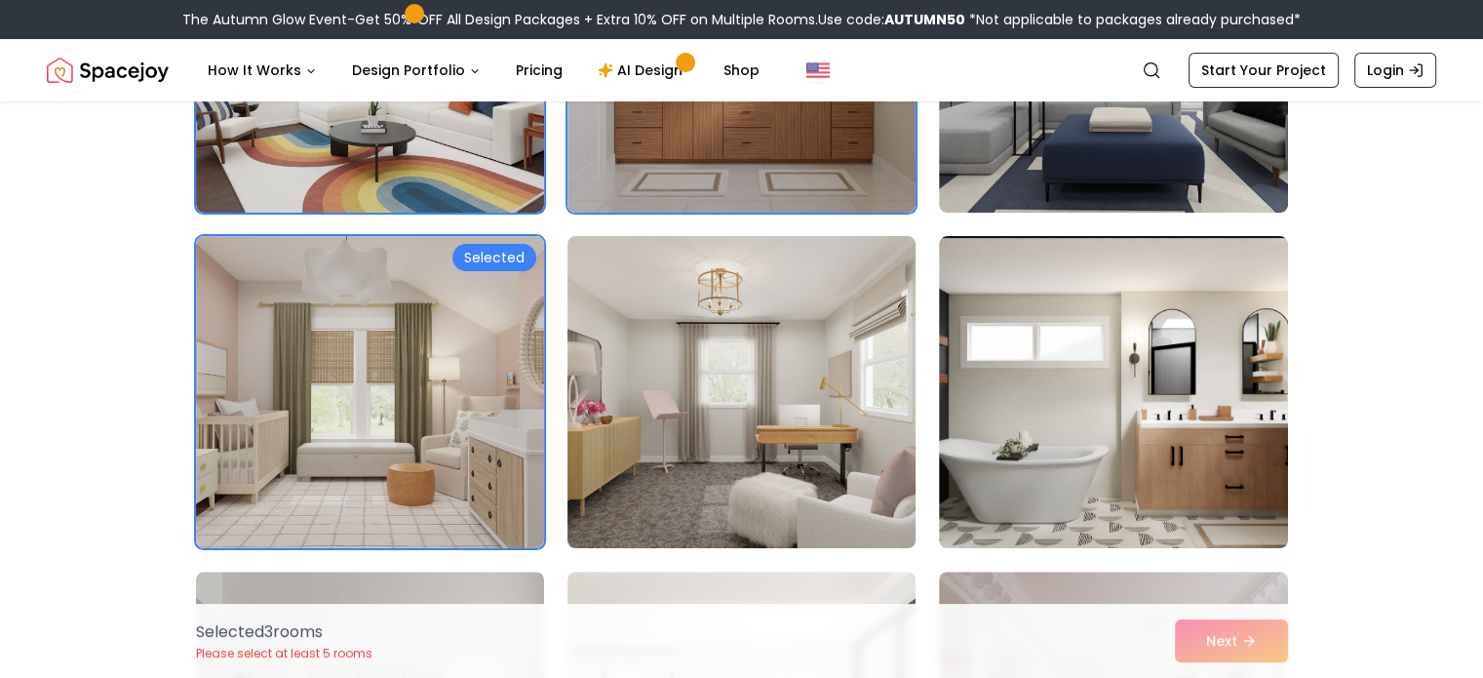
click at [668, 449] on img at bounding box center [742, 392] width 366 height 328
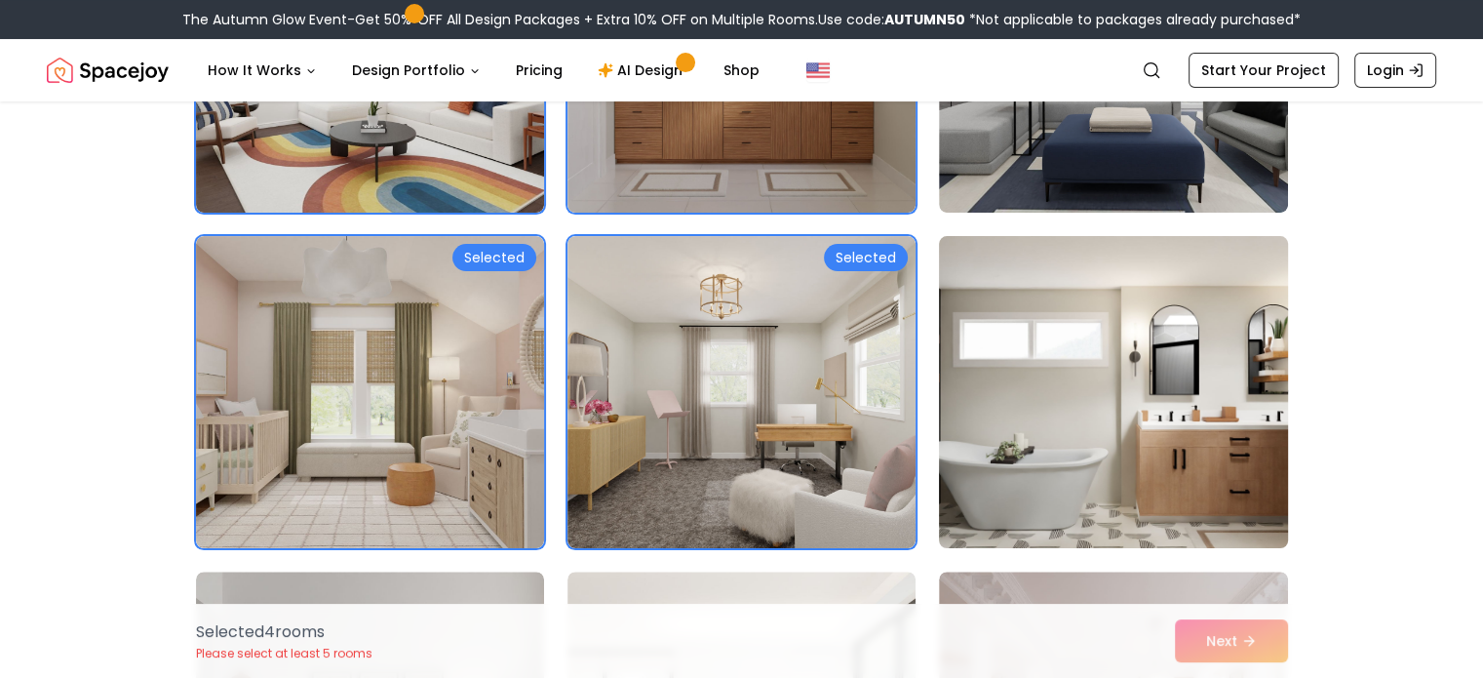
click at [1047, 401] on img at bounding box center [1113, 392] width 366 height 328
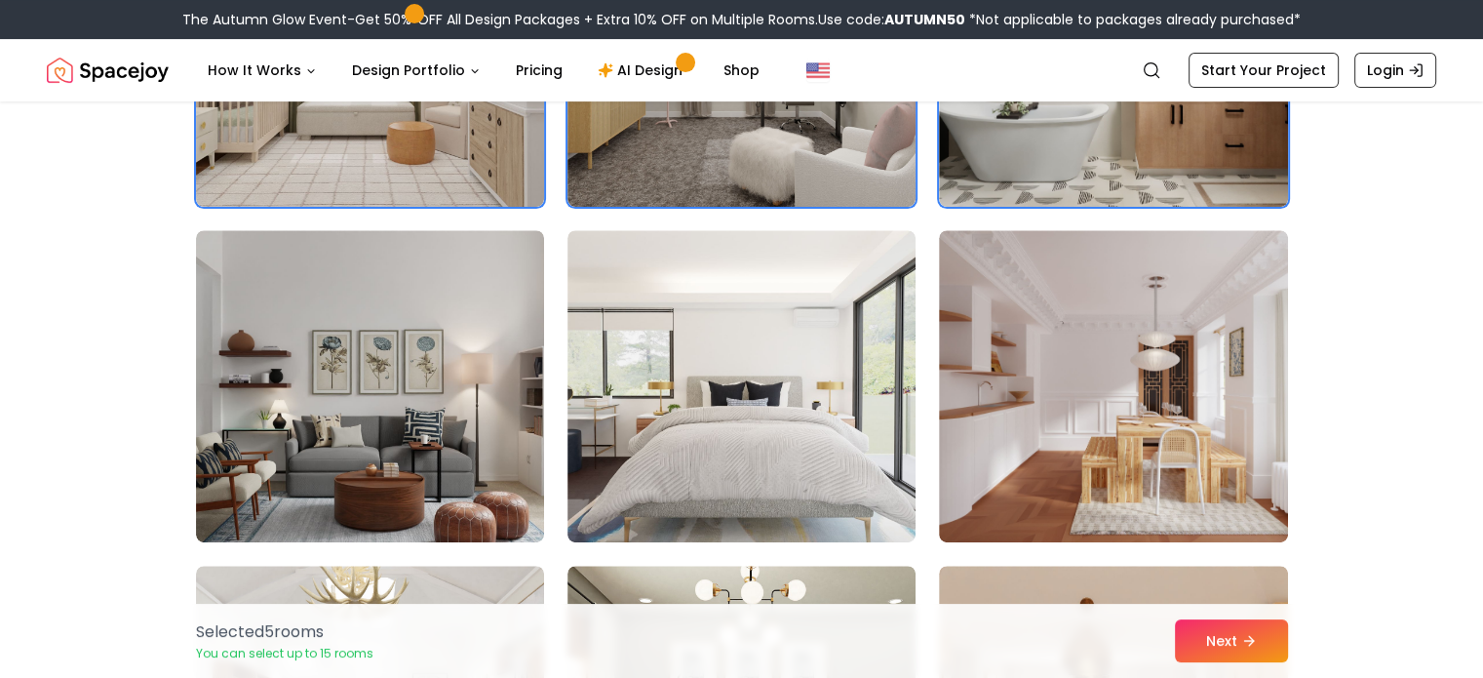
scroll to position [710, 0]
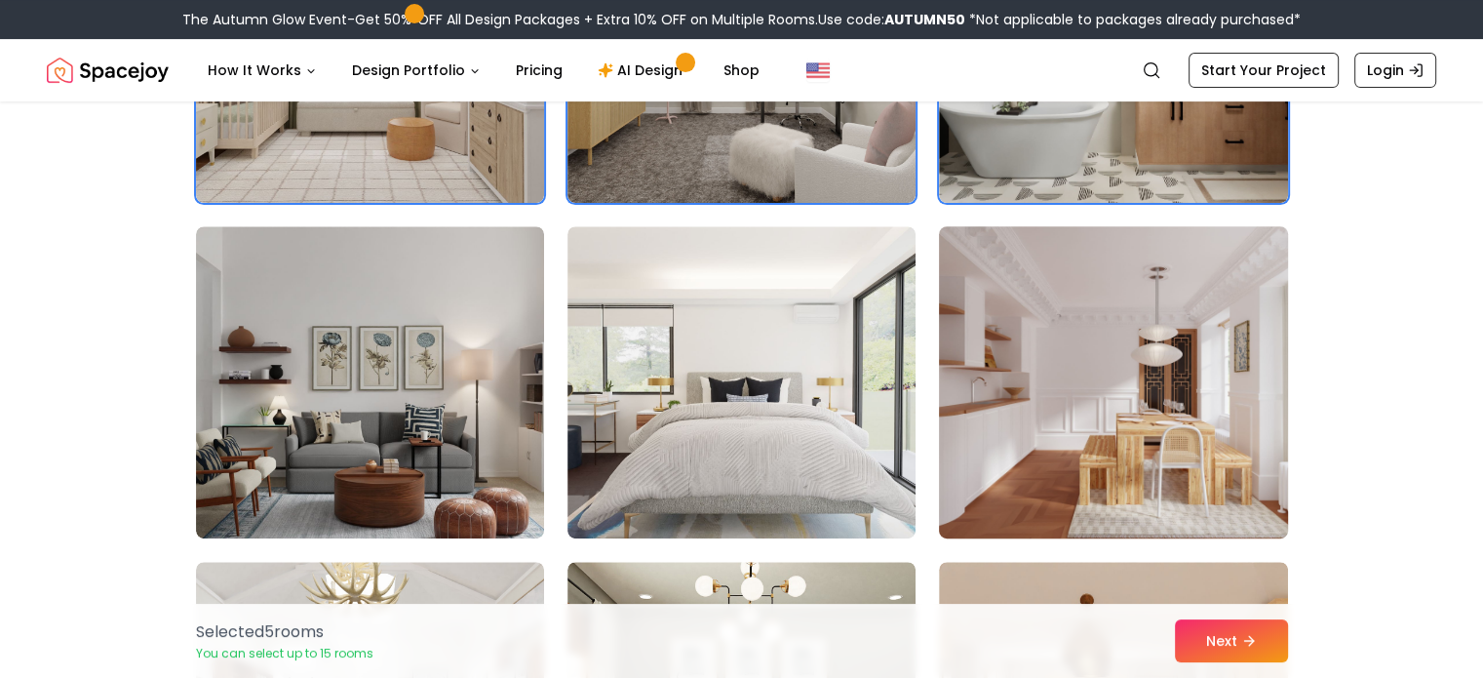
click at [1135, 450] on img at bounding box center [1113, 382] width 366 height 328
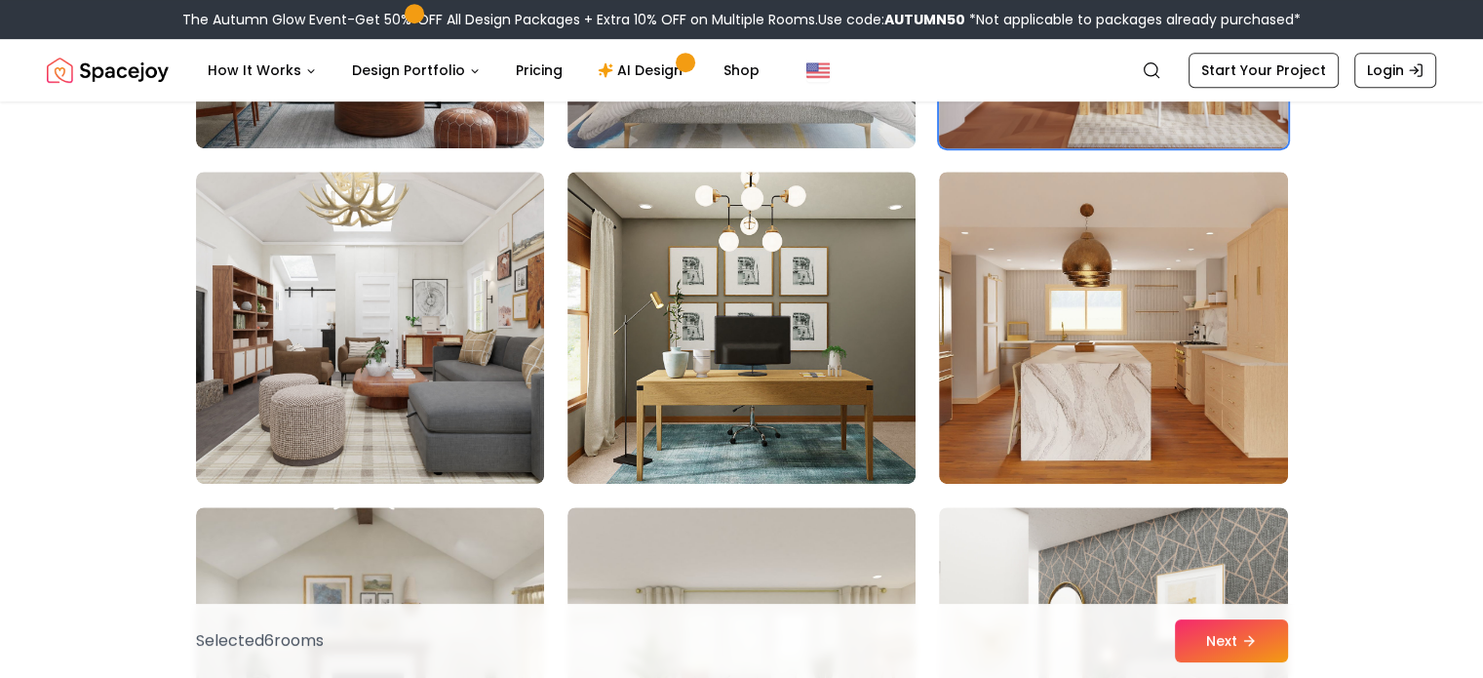
scroll to position [1103, 0]
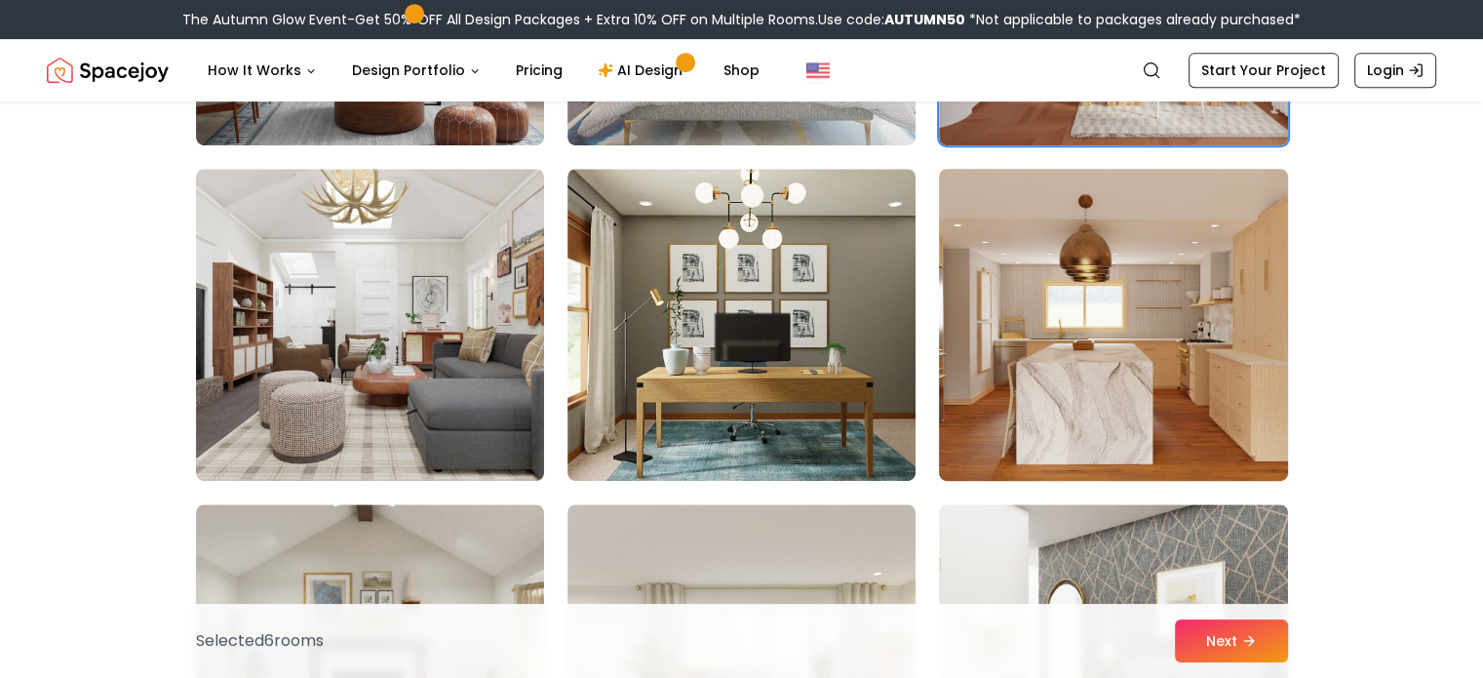
drag, startPoint x: 1135, startPoint y: 450, endPoint x: 1066, endPoint y: 353, distance: 119.6
click at [1066, 353] on img at bounding box center [1113, 325] width 366 height 328
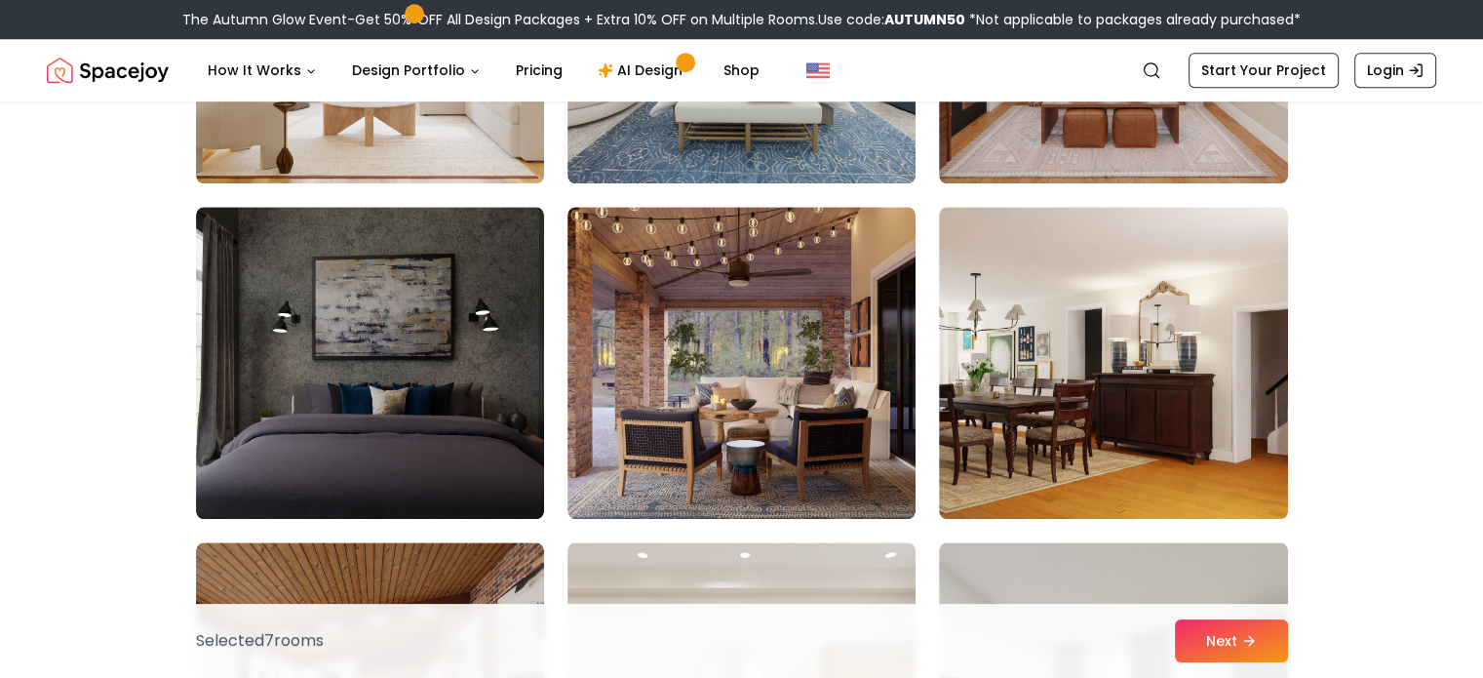
scroll to position [2073, 0]
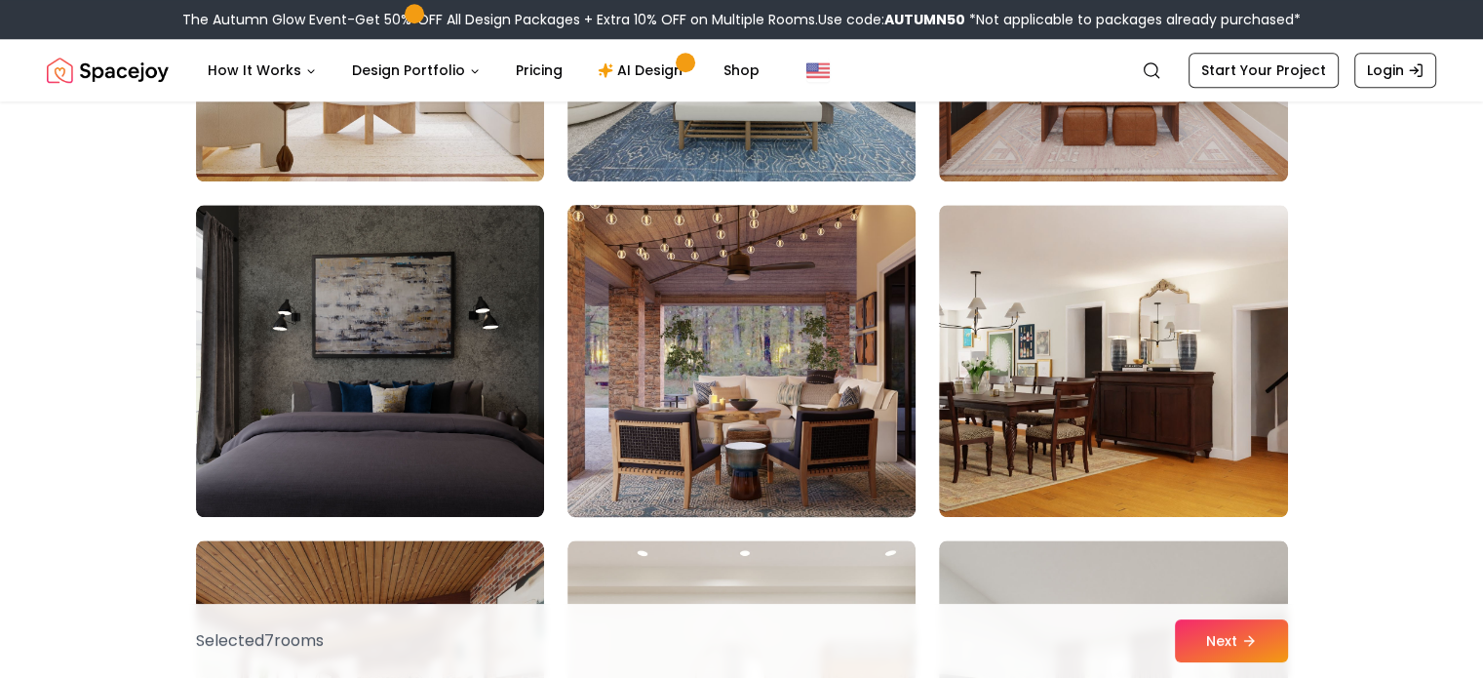
click at [754, 342] on img at bounding box center [742, 361] width 366 height 328
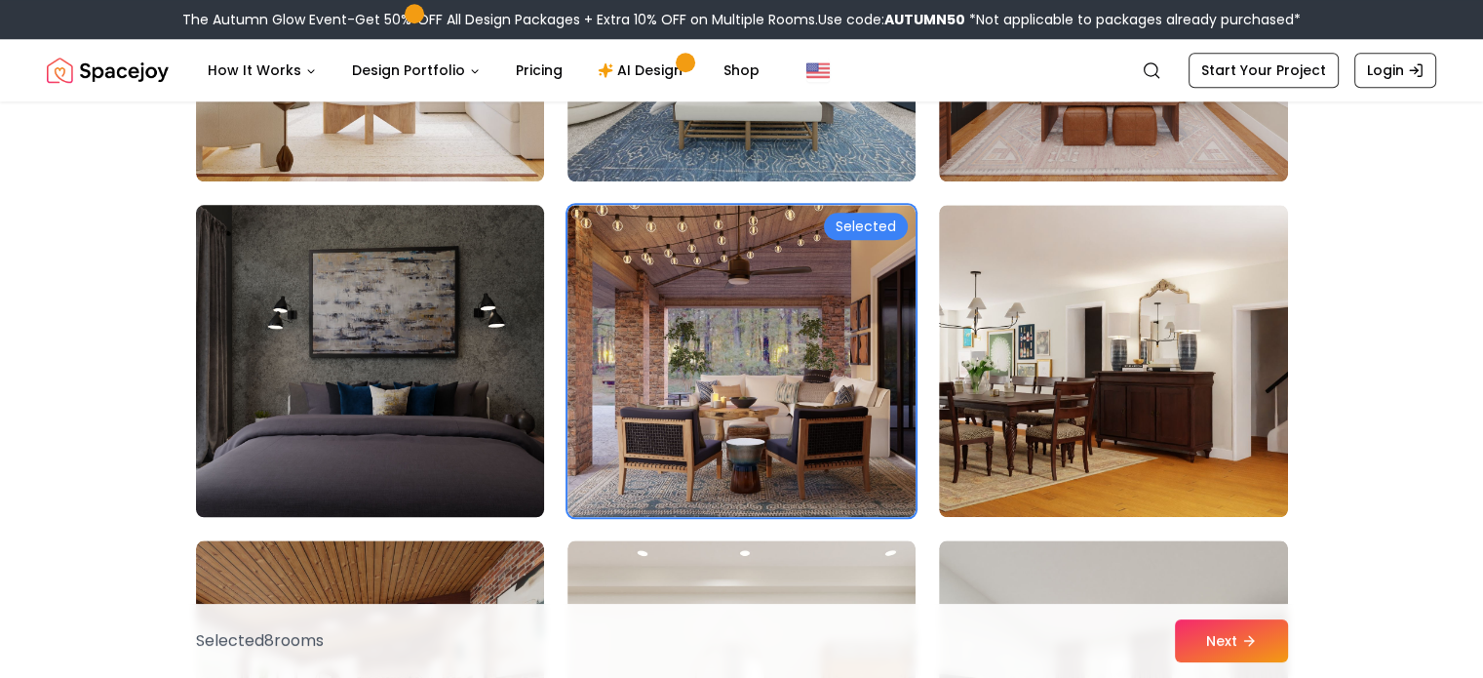
click at [495, 370] on img at bounding box center [370, 361] width 366 height 328
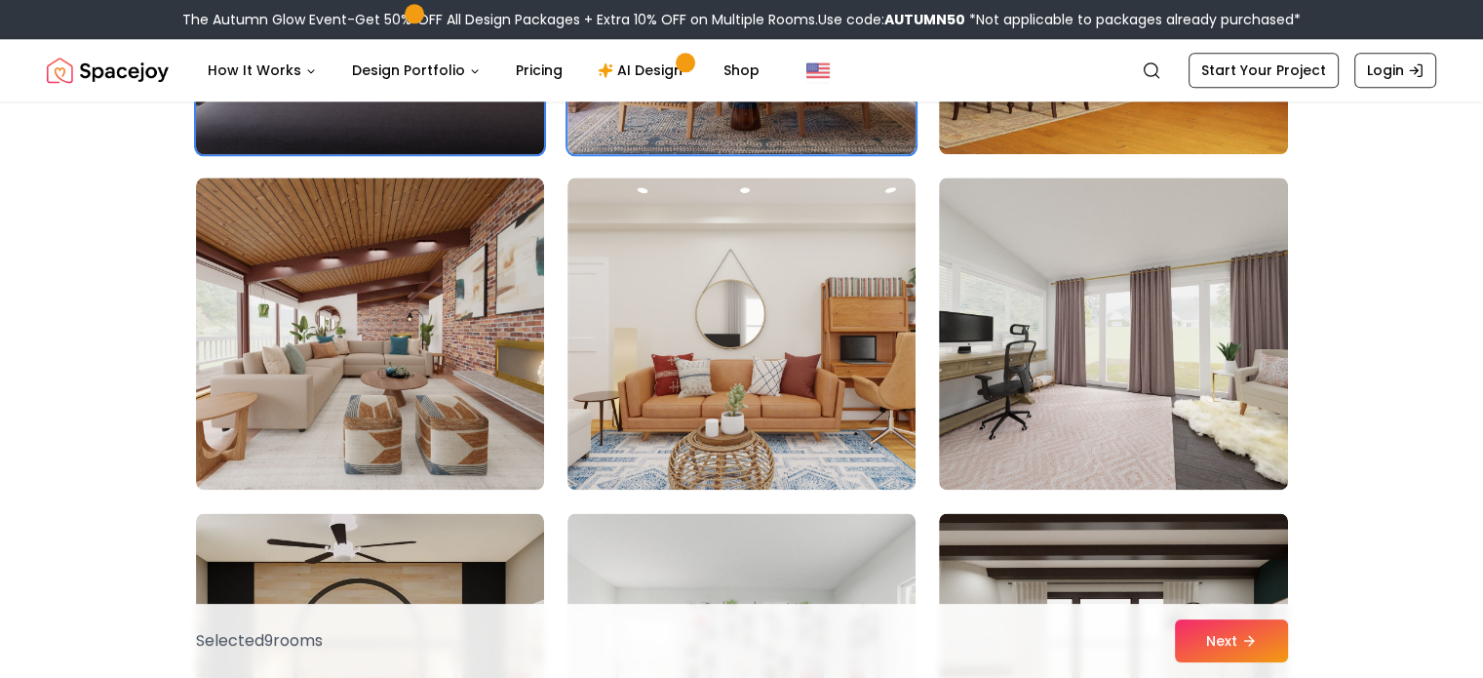
scroll to position [2439, 0]
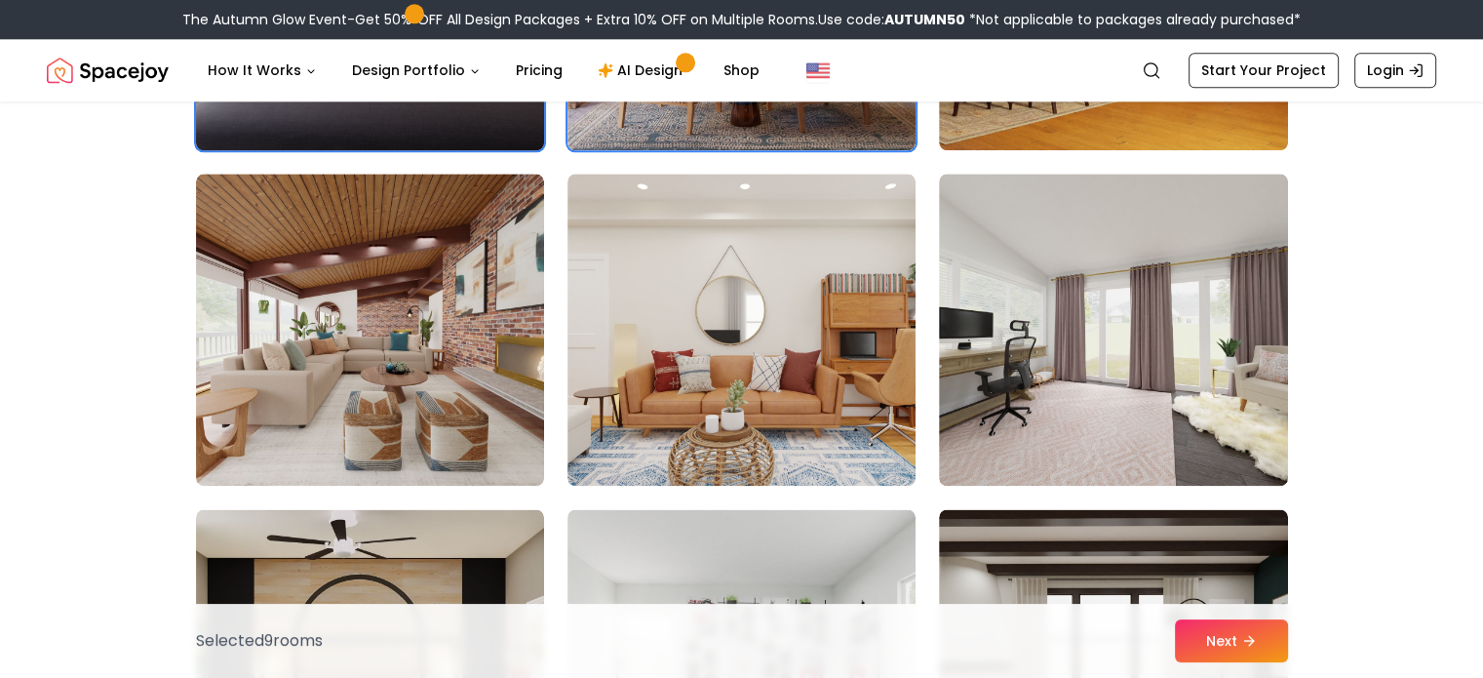
click at [495, 370] on img at bounding box center [370, 330] width 348 height 312
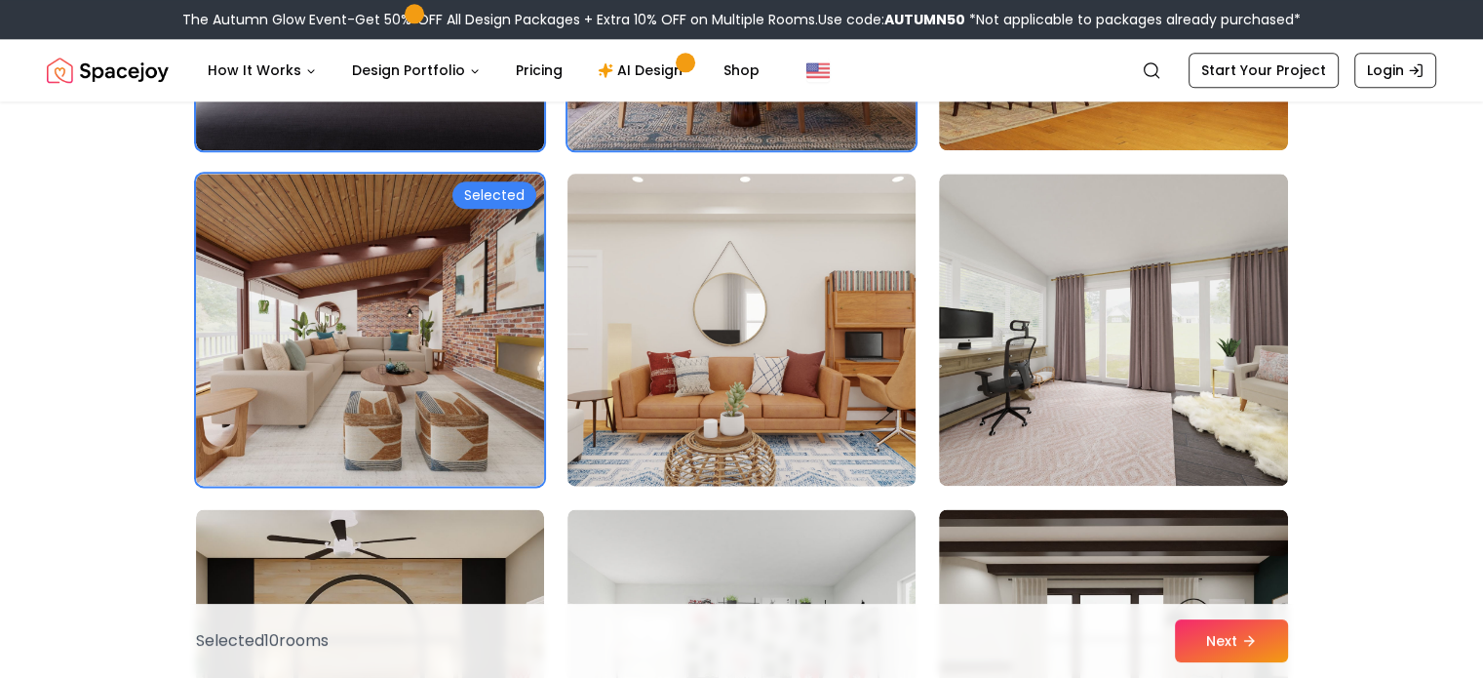
click at [759, 424] on img at bounding box center [742, 330] width 366 height 328
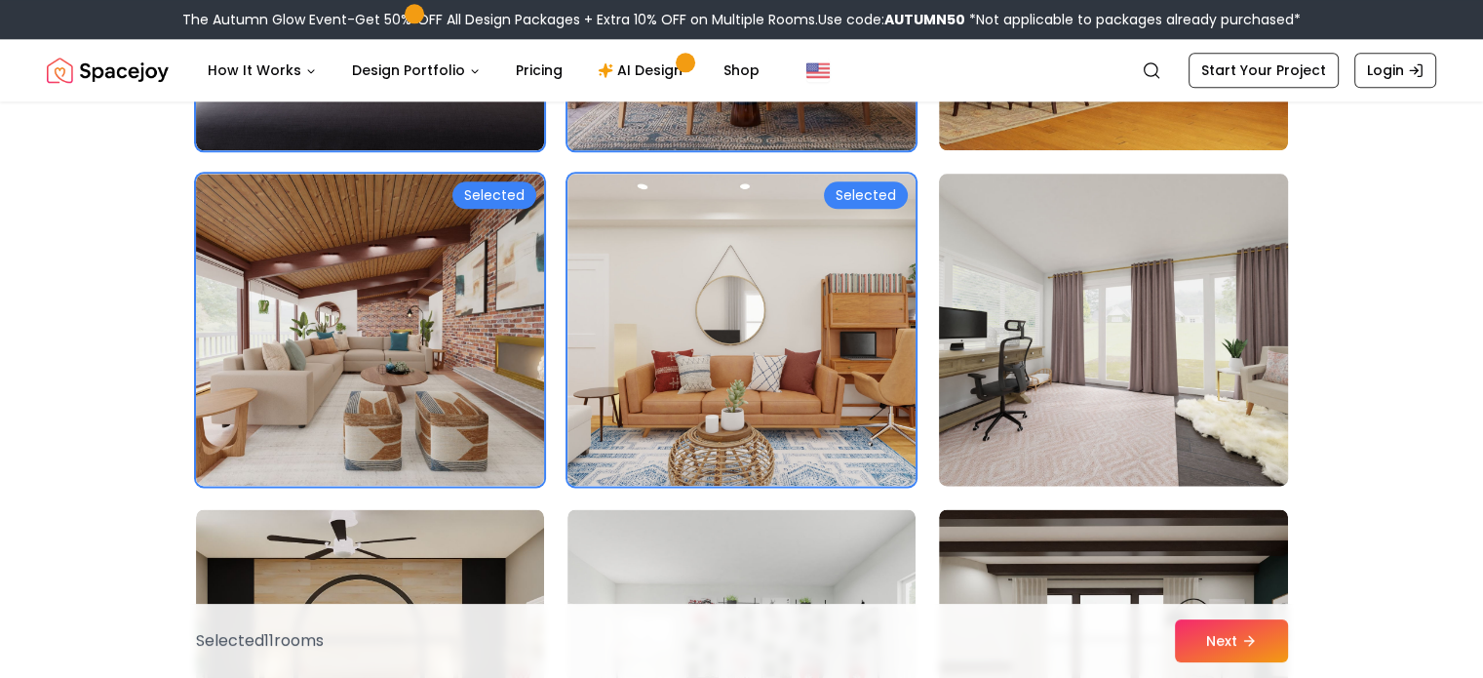
click at [983, 397] on img at bounding box center [1113, 330] width 366 height 328
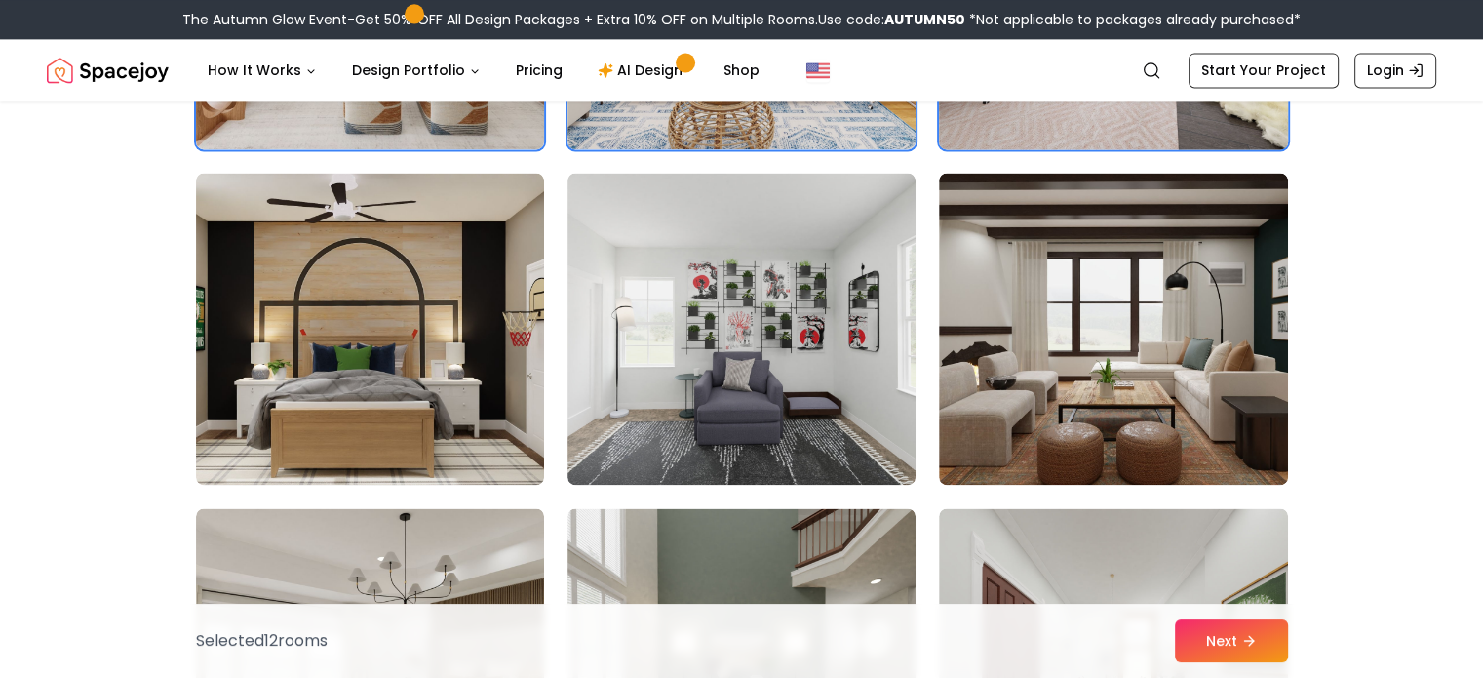
scroll to position [2779, 0]
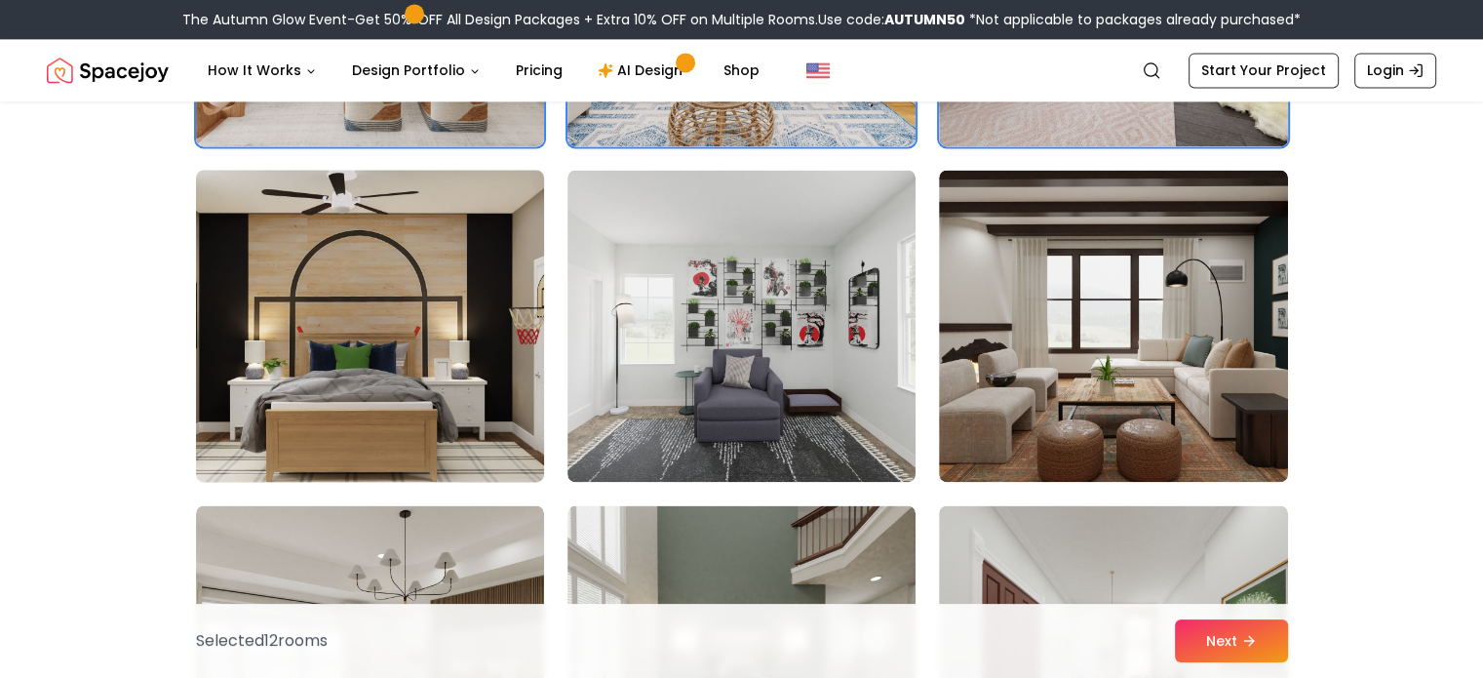
click at [483, 363] on img at bounding box center [370, 326] width 366 height 328
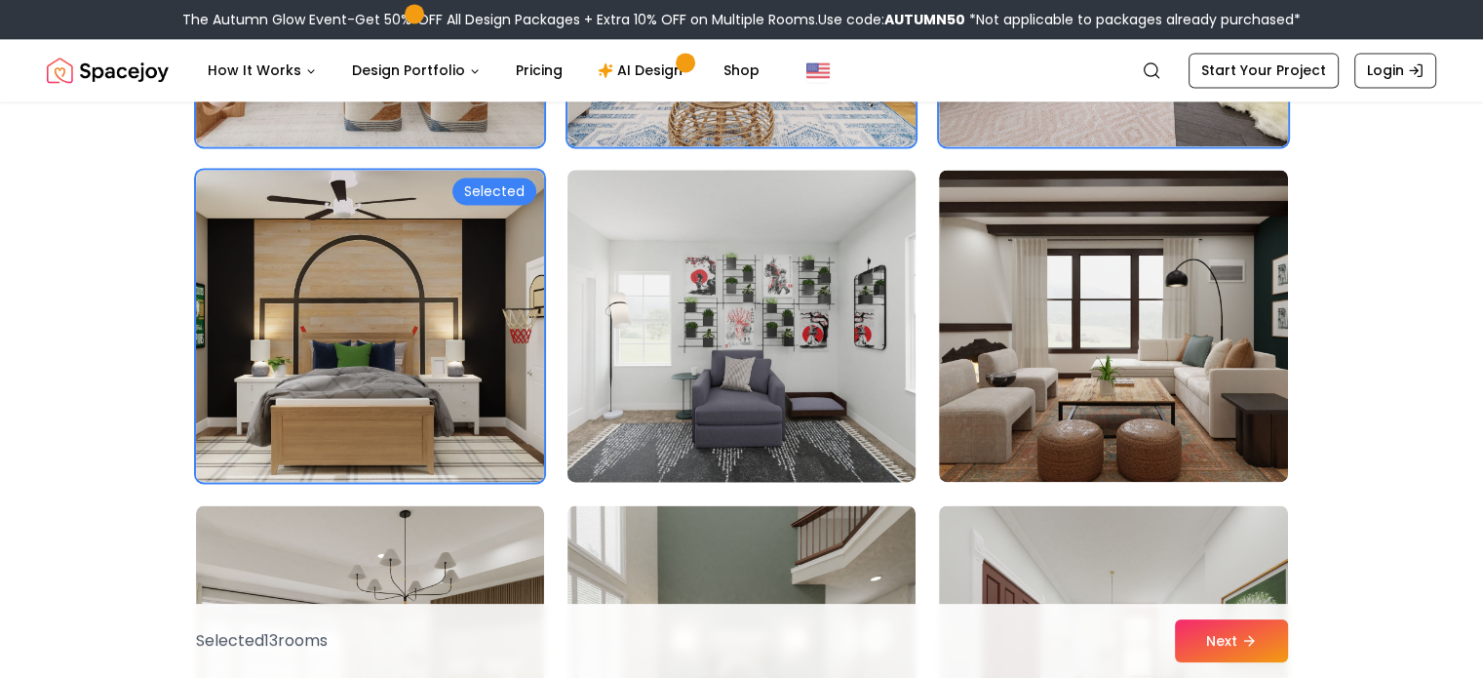
click at [669, 375] on img at bounding box center [742, 326] width 366 height 328
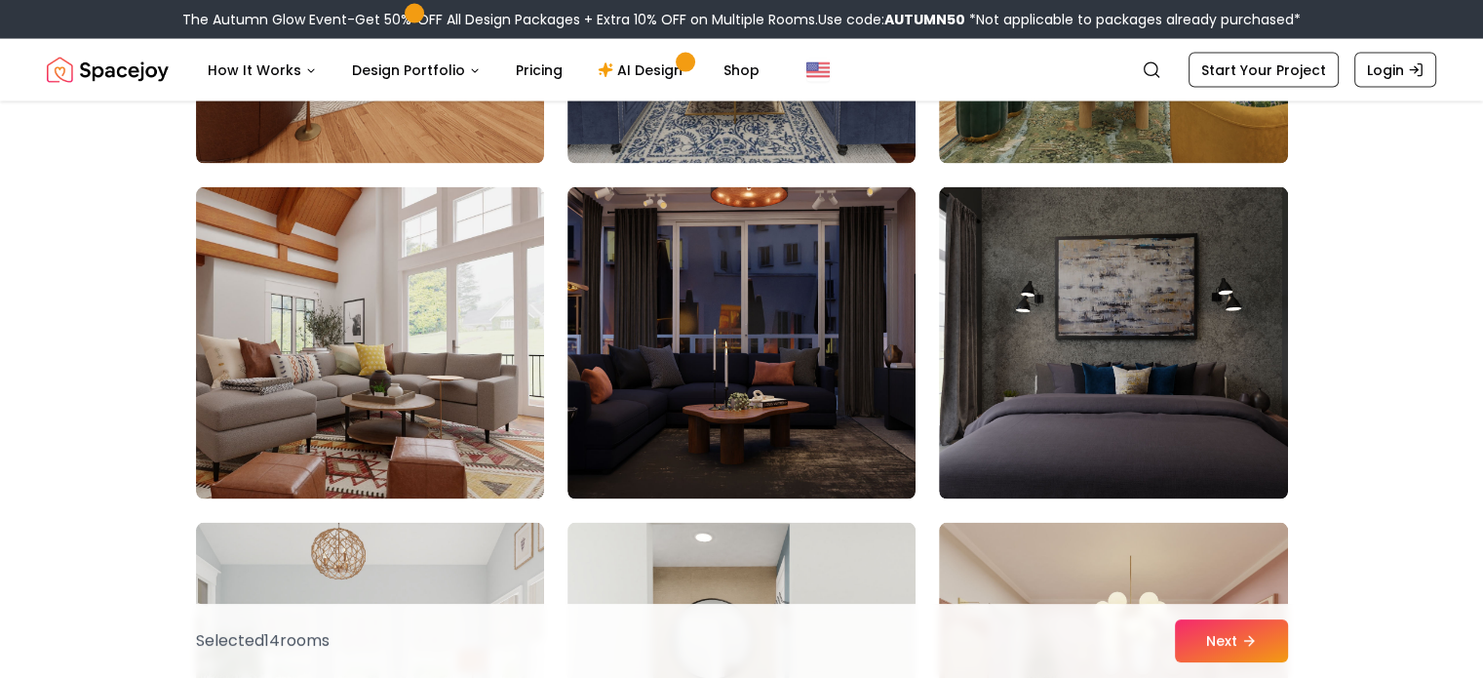
scroll to position [4105, 0]
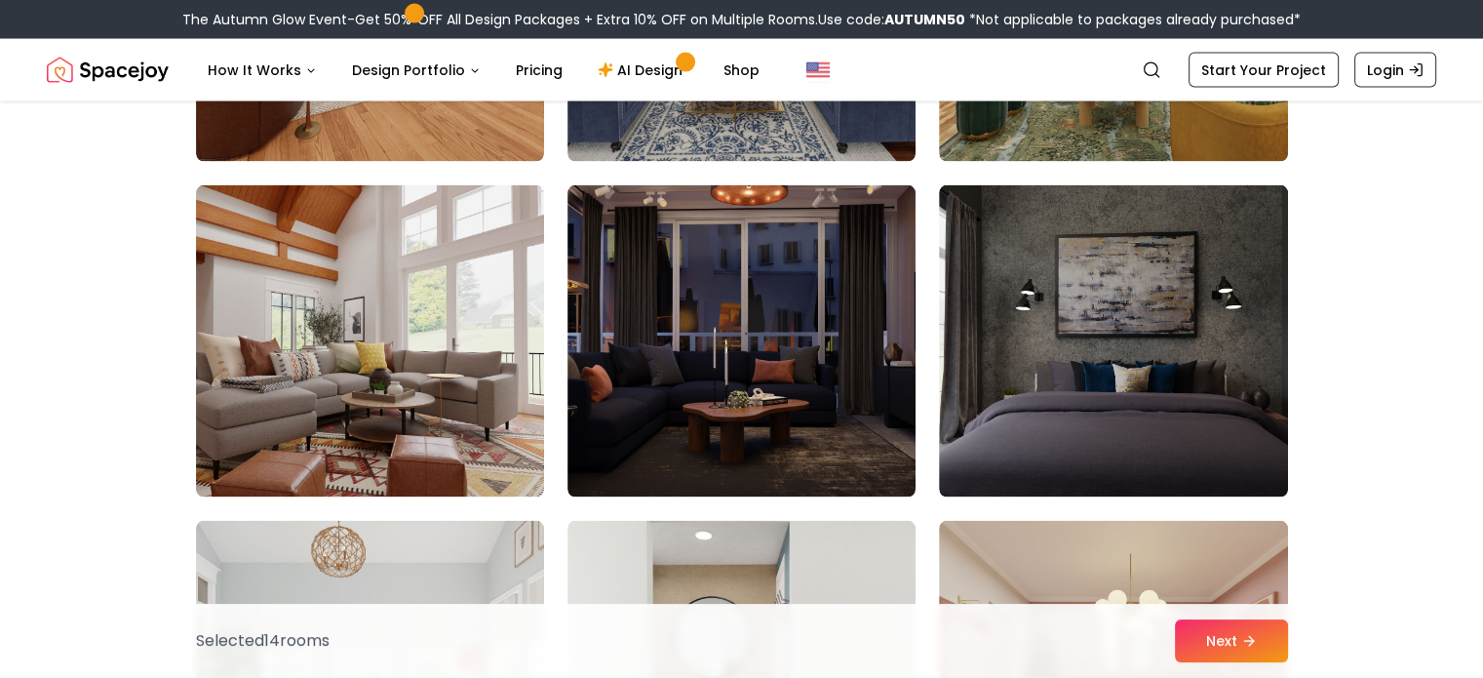
click at [669, 375] on img at bounding box center [741, 341] width 348 height 312
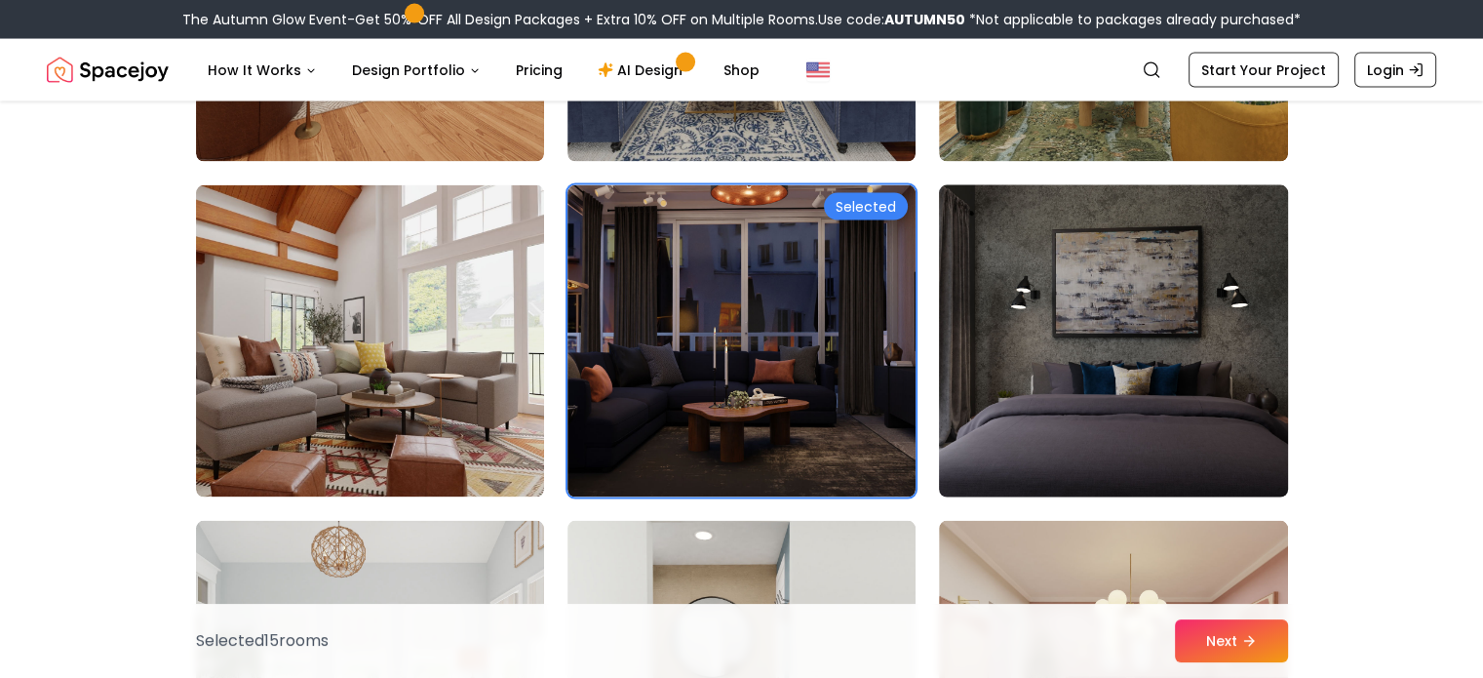
click at [999, 457] on img at bounding box center [1113, 341] width 366 height 328
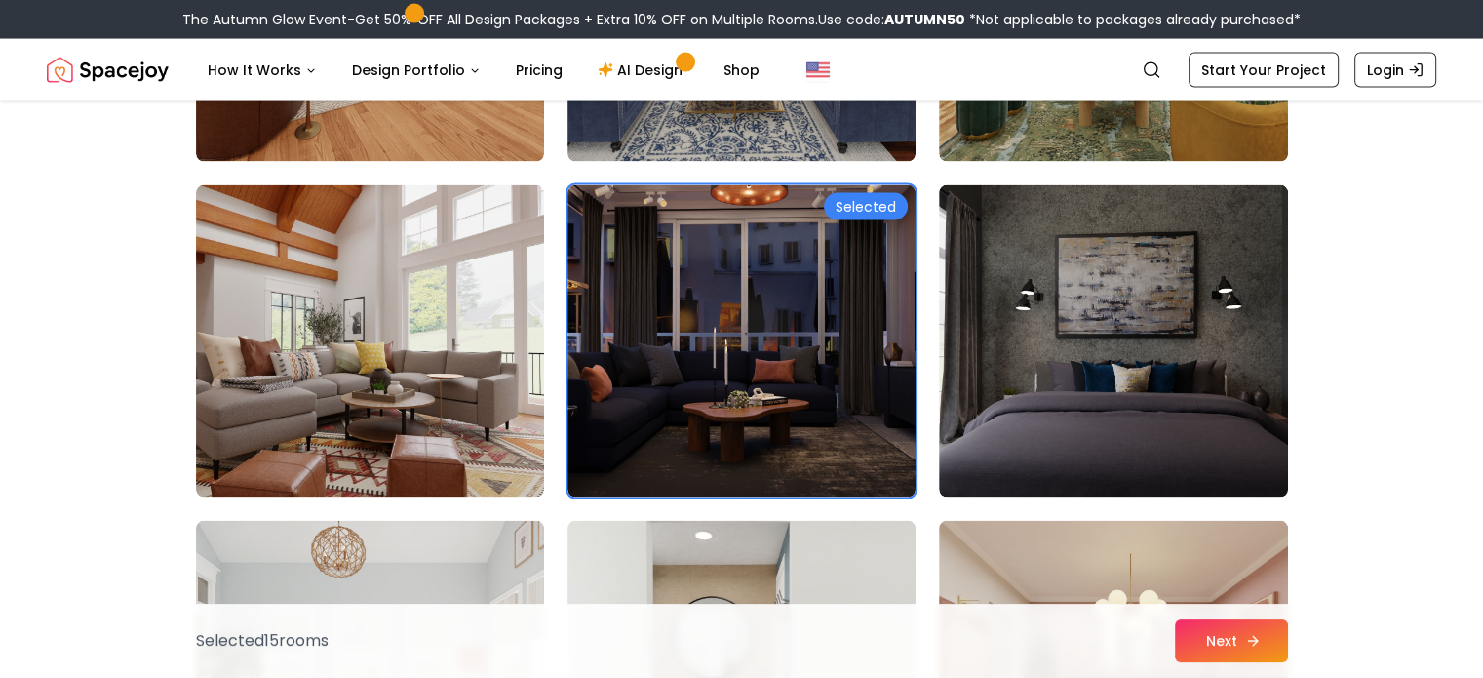
click at [1202, 642] on button "Next" at bounding box center [1231, 640] width 113 height 43
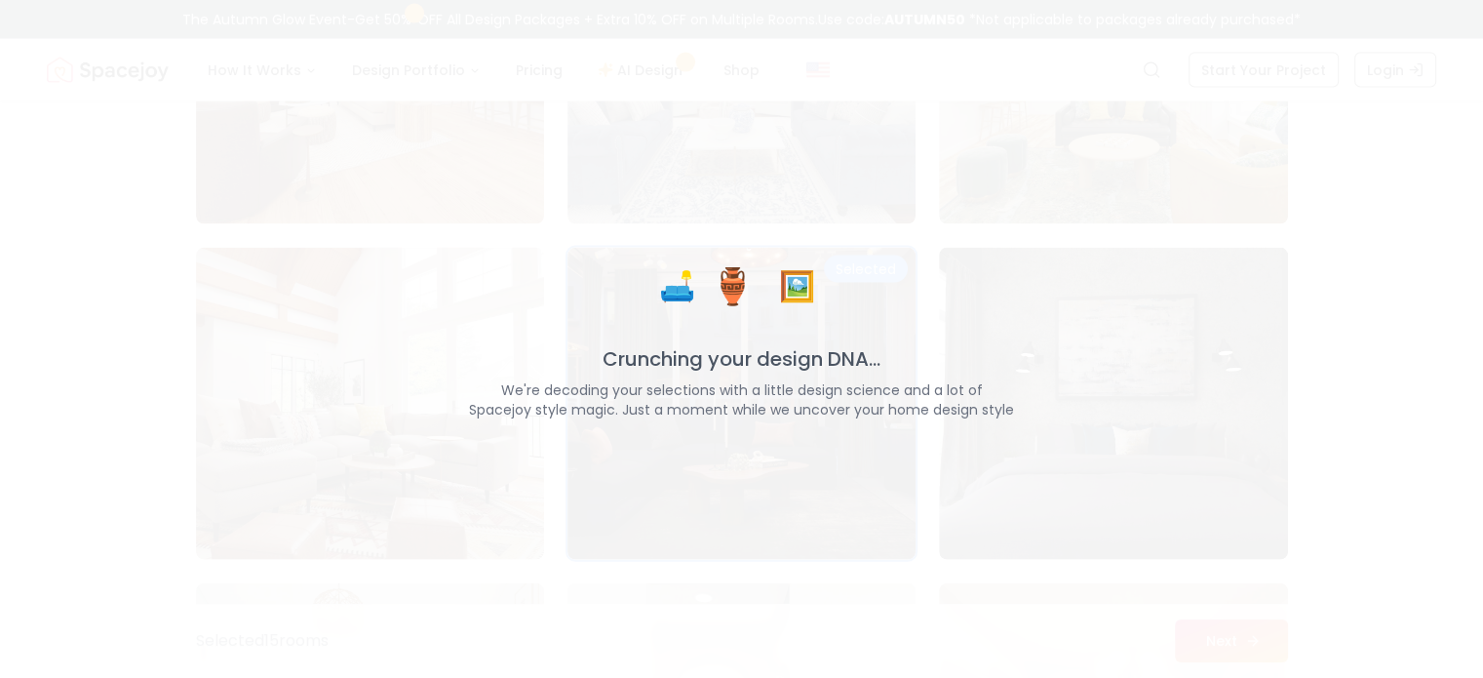
scroll to position [4167, 0]
